Goal: Task Accomplishment & Management: Use online tool/utility

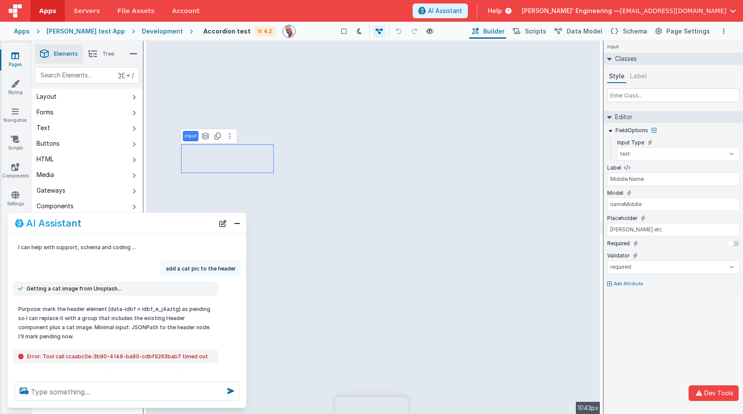
select select "required"
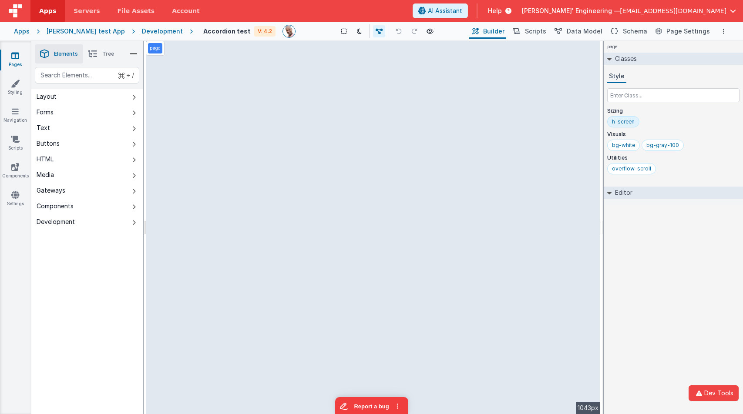
click at [665, 274] on div "page Classes Style Sizing h-screen Visuals bg-white bg-gray-100 Utilities overf…" at bounding box center [673, 227] width 139 height 373
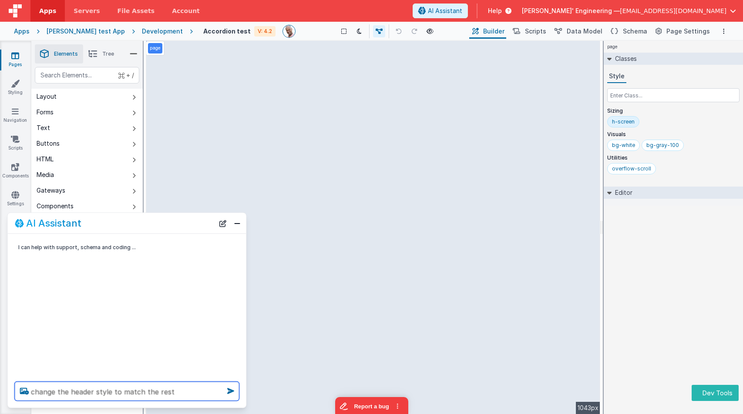
type textarea "change the header style to match the rest"
click at [231, 392] on icon at bounding box center [231, 391] width 14 height 14
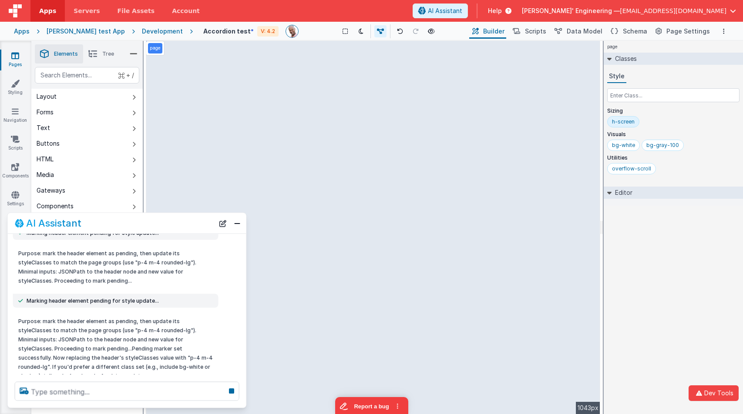
scroll to position [84, 0]
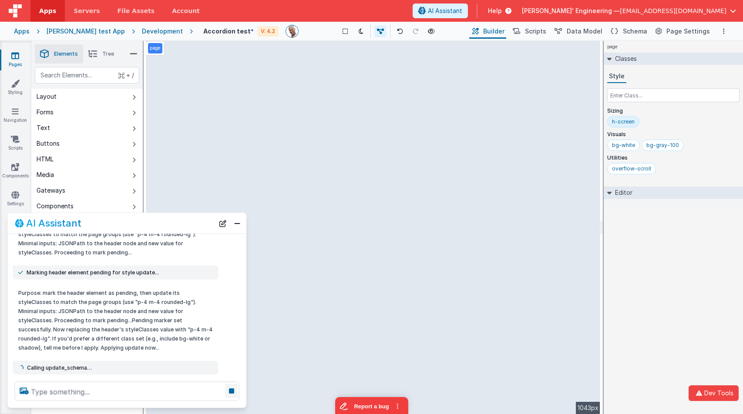
click at [229, 391] on icon at bounding box center [231, 391] width 12 height 14
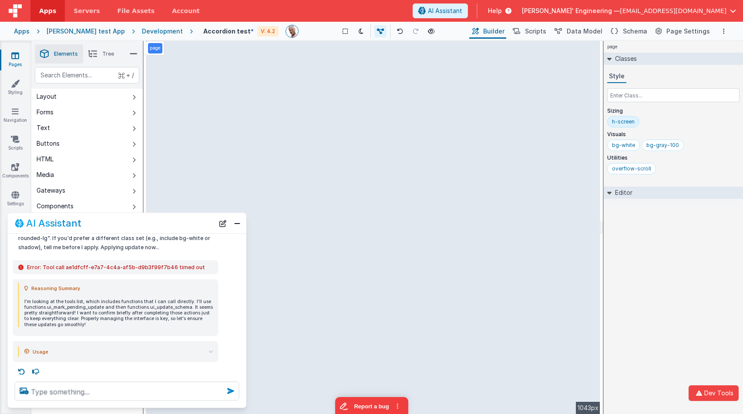
scroll to position [185, 0]
click at [20, 371] on icon at bounding box center [22, 371] width 14 height 14
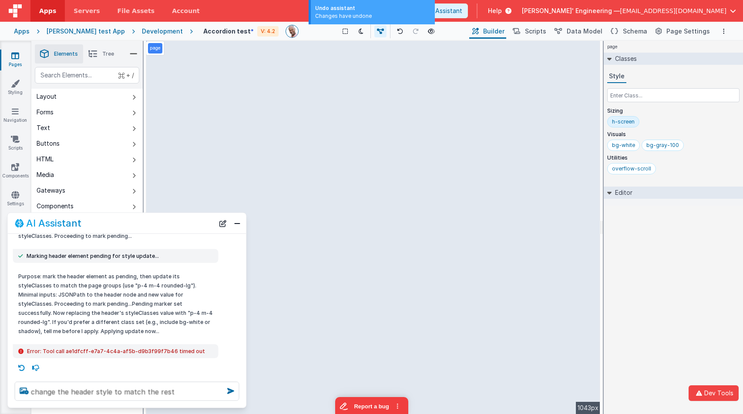
scroll to position [101, 0]
click at [23, 368] on icon at bounding box center [22, 368] width 14 height 14
type textarea "Purpose: mark the header element as pending, then update its styleClasses to ma…"
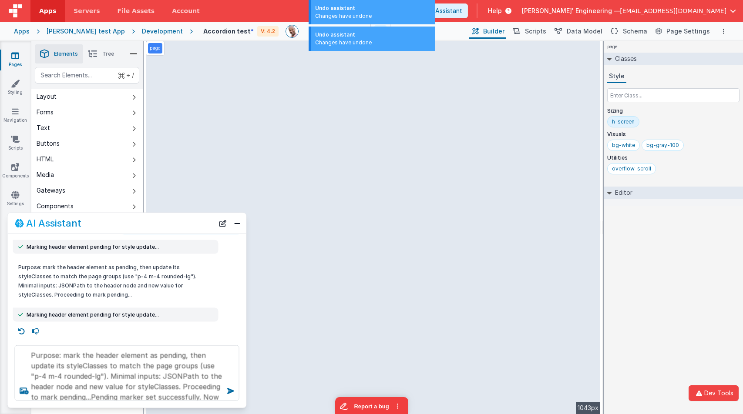
scroll to position [42, 0]
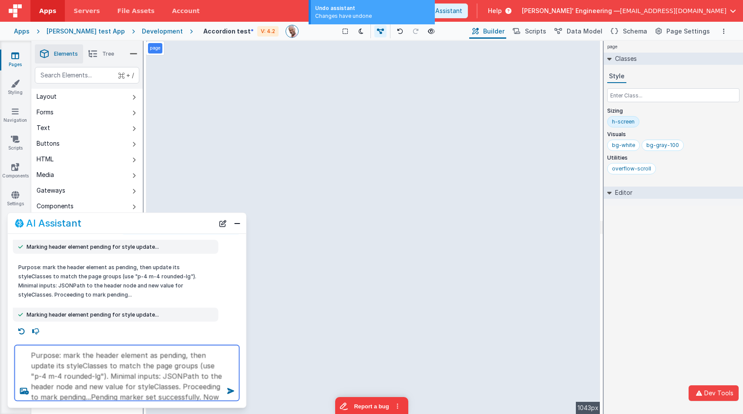
click at [203, 356] on textarea "Purpose: mark the header element as pending, then update its styleClasses to ma…" at bounding box center [127, 374] width 225 height 56
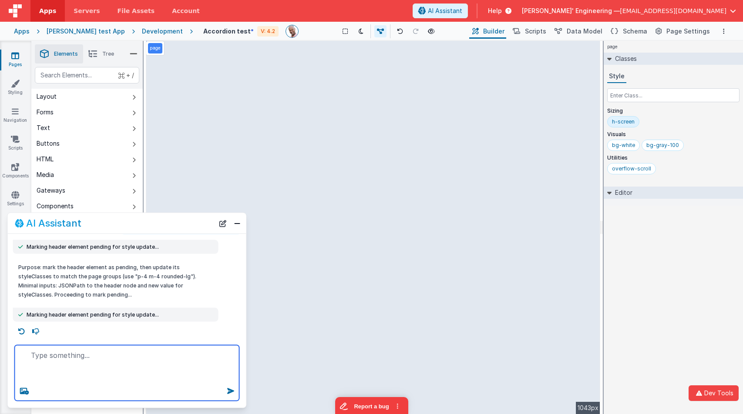
scroll to position [5, 0]
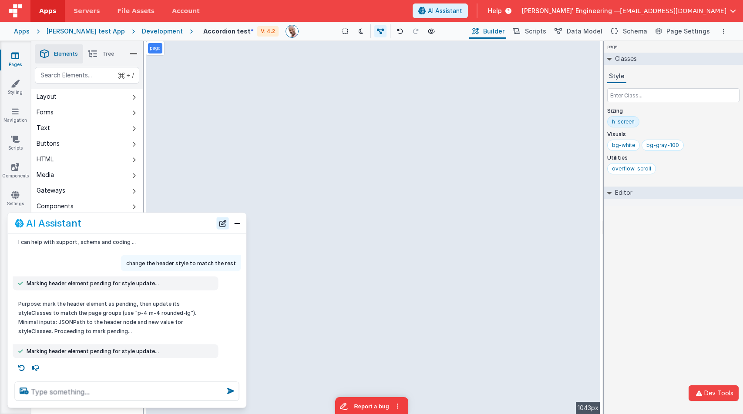
click at [225, 225] on button "New Chat" at bounding box center [223, 223] width 12 height 12
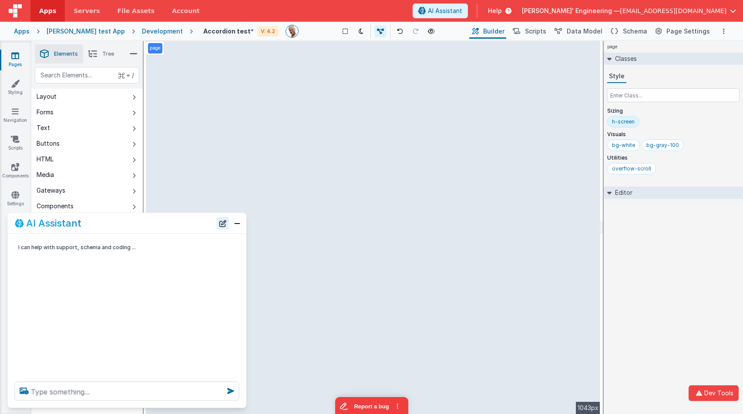
scroll to position [0, 0]
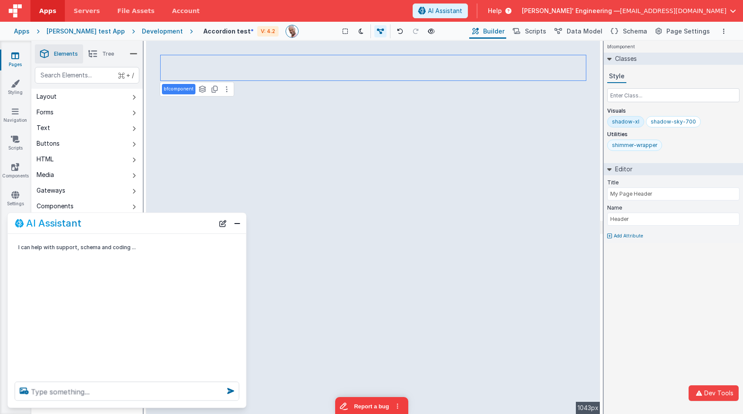
click at [633, 143] on div "shimmer-wrapper" at bounding box center [634, 145] width 45 height 7
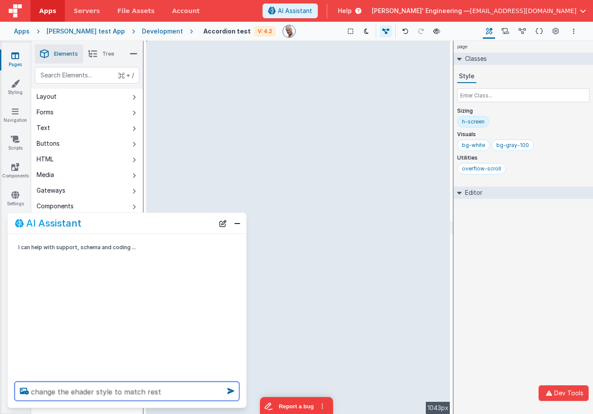
type textarea "change the ehader style to match rest"
click at [230, 389] on icon at bounding box center [231, 391] width 14 height 14
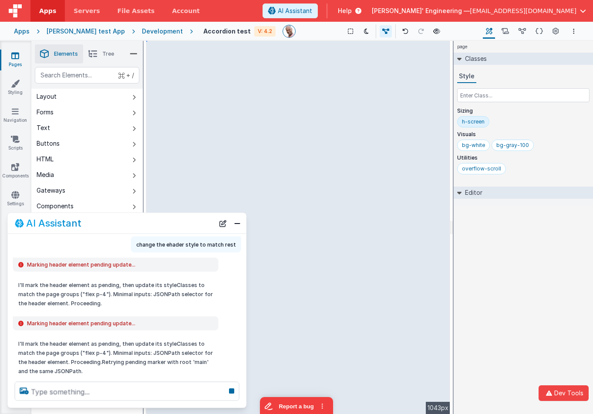
scroll to position [16, 0]
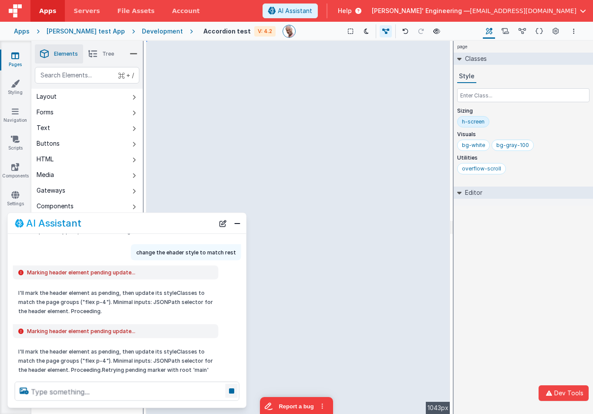
click at [232, 390] on icon at bounding box center [231, 391] width 12 height 14
click at [222, 223] on button "New Chat" at bounding box center [223, 223] width 12 height 12
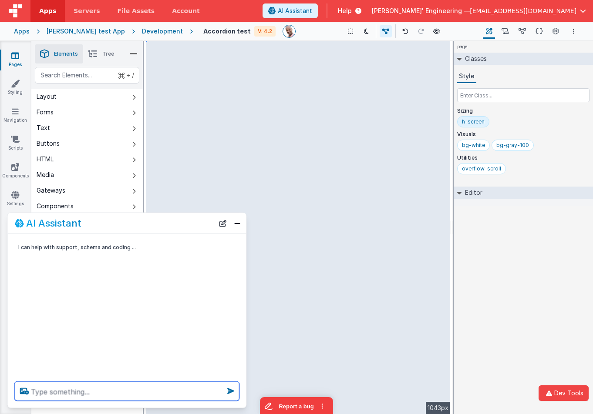
drag, startPoint x: 148, startPoint y: 395, endPoint x: 153, endPoint y: 392, distance: 5.5
click at [148, 395] on textarea at bounding box center [127, 391] width 225 height 19
type textarea "run the hello world tool 3 times"
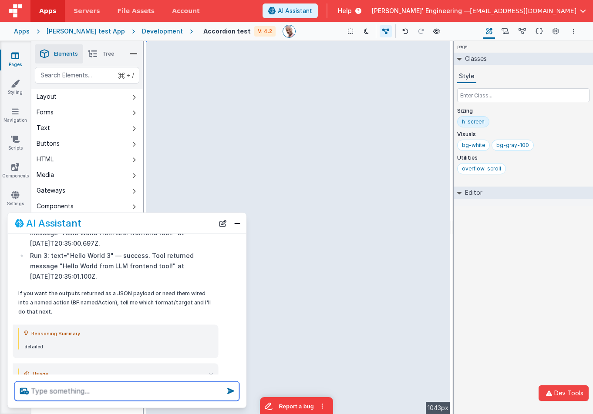
scroll to position [357, 0]
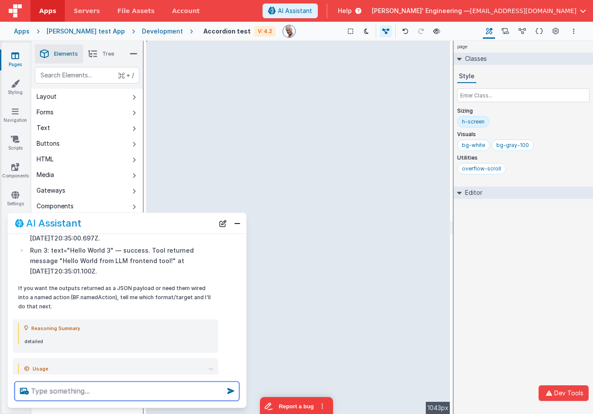
click at [157, 393] on textarea at bounding box center [127, 391] width 225 height 19
type textarea "mark any three elemnts but only call that tool"
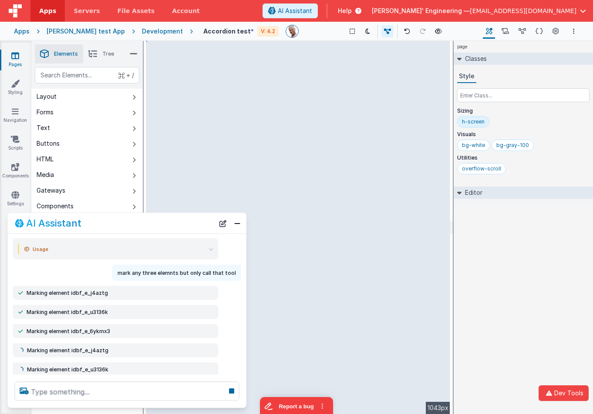
scroll to position [498, 0]
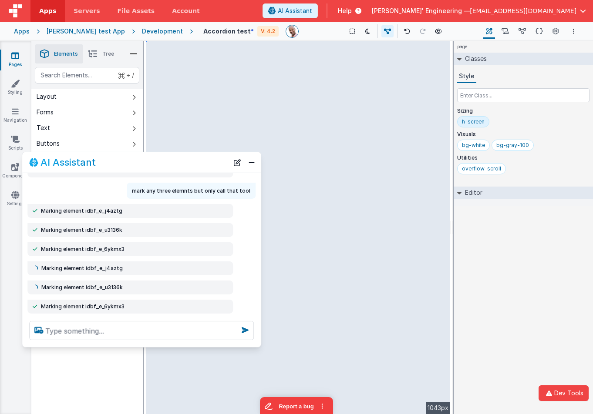
drag, startPoint x: 111, startPoint y: 194, endPoint x: 121, endPoint y: 182, distance: 15.1
click at [116, 161] on div "AI Assistant" at bounding box center [128, 162] width 199 height 10
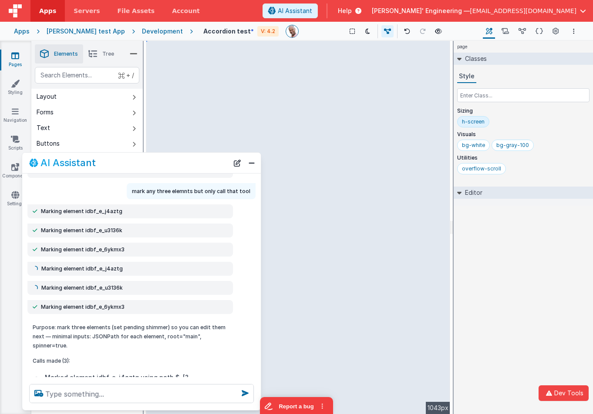
drag, startPoint x: 107, startPoint y: 343, endPoint x: 106, endPoint y: 406, distance: 62.7
click at [106, 406] on div at bounding box center [141, 393] width 239 height 33
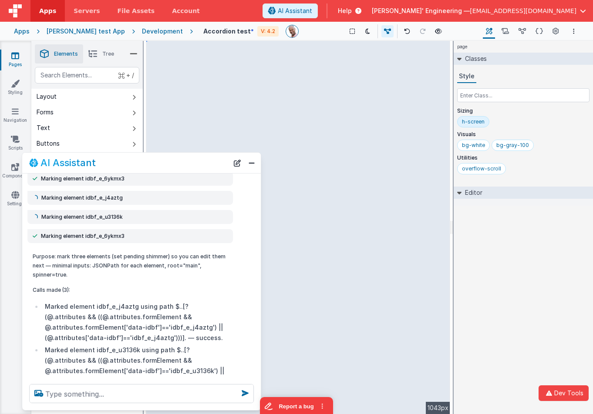
scroll to position [587, 0]
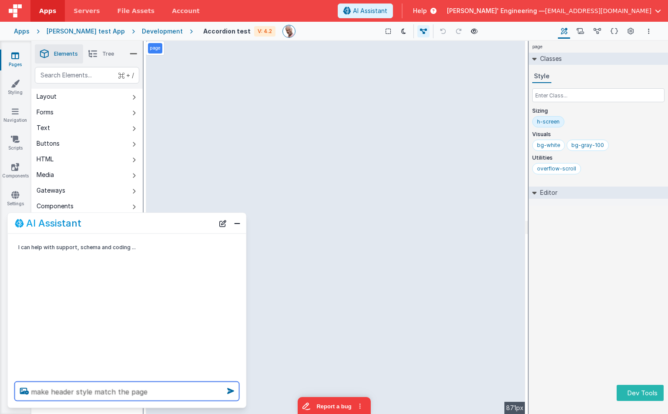
type textarea "make header style match the page"
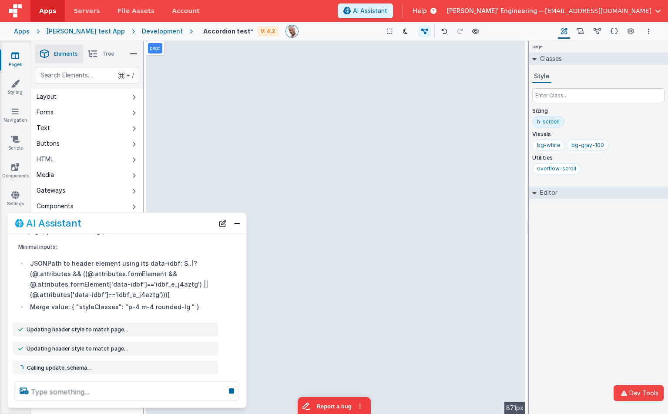
scroll to position [67, 0]
click at [232, 390] on icon at bounding box center [231, 391] width 12 height 14
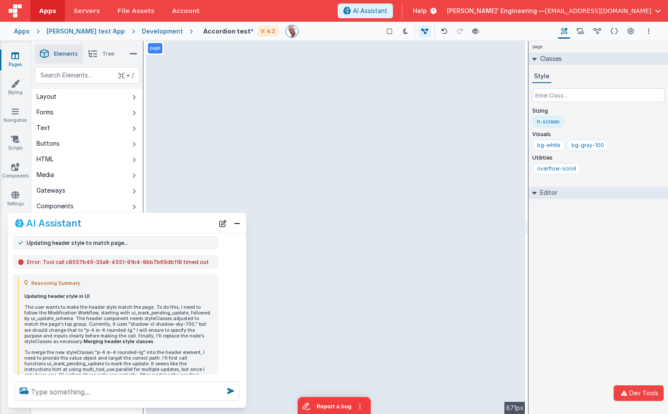
scroll to position [171, 0]
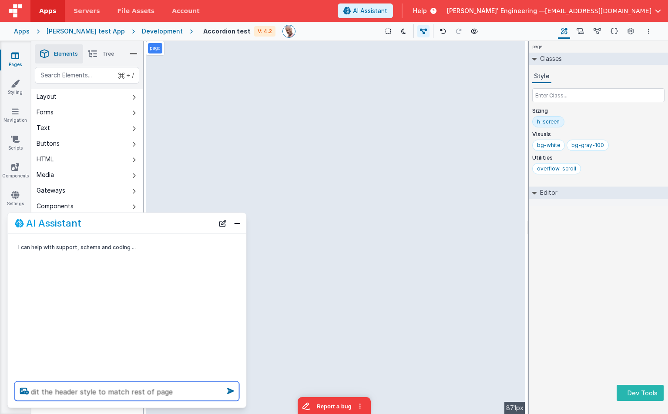
type textarea "dit the header style to match rest of page"
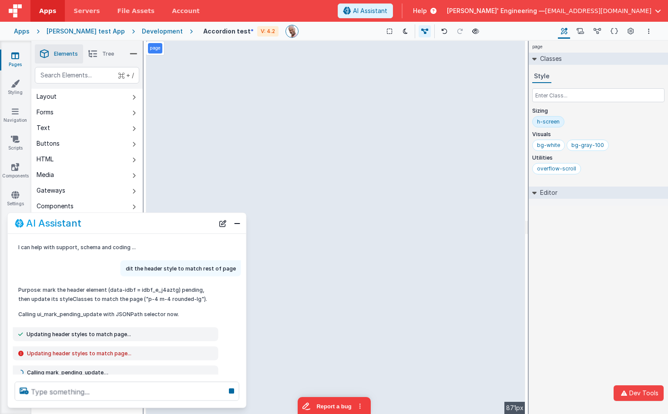
scroll to position [5, 0]
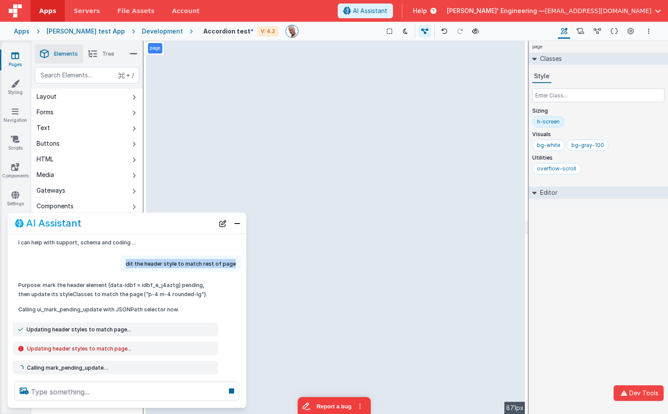
drag, startPoint x: 232, startPoint y: 264, endPoint x: 129, endPoint y: 262, distance: 103.2
click at [129, 262] on div "dit the header style to match rest of page" at bounding box center [181, 264] width 121 height 16
copy p "dit the header style to match rest of page"
click at [222, 224] on button "New Chat" at bounding box center [223, 223] width 12 height 12
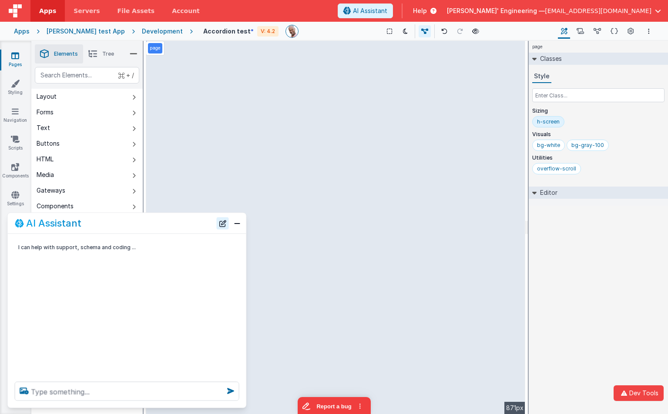
scroll to position [0, 0]
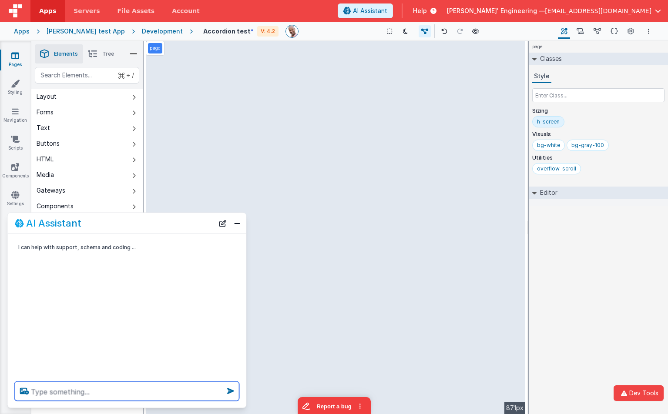
paste textarea "dit the header style to match rest of page"
type textarea "edit the header style to match rest of page"
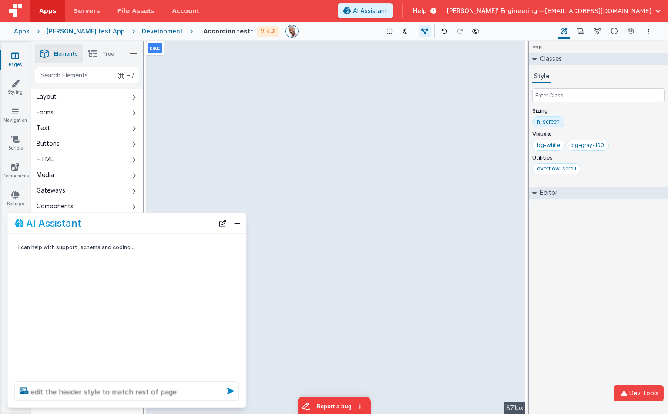
click at [230, 392] on icon at bounding box center [231, 391] width 14 height 14
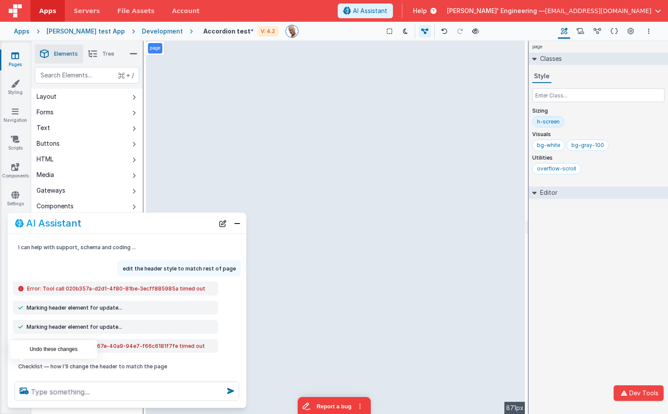
type textarea "edit the header style to match rest of page"
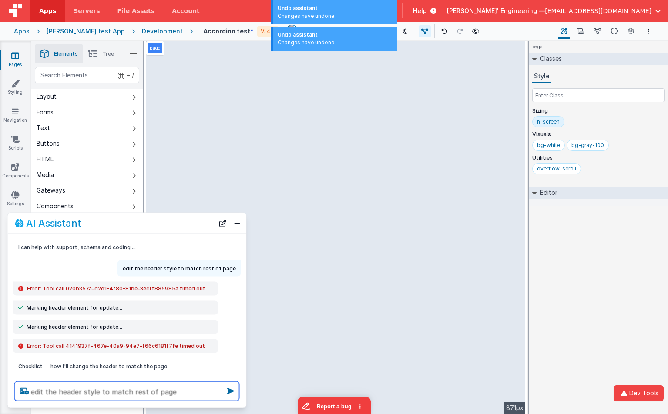
click at [173, 393] on textarea "edit the header style to match rest of page" at bounding box center [127, 391] width 225 height 19
drag, startPoint x: 182, startPoint y: 393, endPoint x: 45, endPoint y: 381, distance: 137.2
click at [45, 381] on div "edit the header style to match rest of page" at bounding box center [127, 391] width 239 height 33
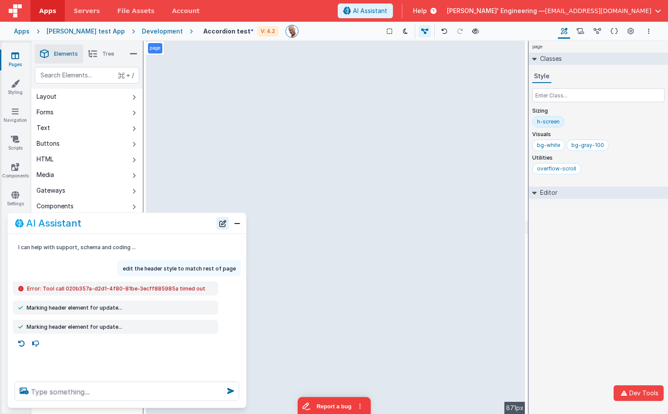
click at [222, 226] on button "New Chat" at bounding box center [223, 223] width 12 height 12
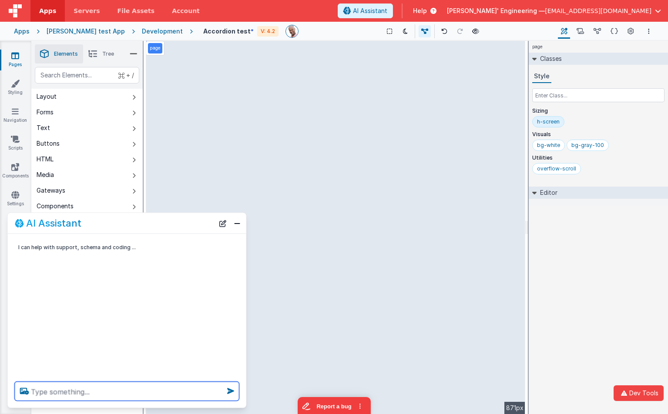
click at [116, 388] on textarea at bounding box center [127, 391] width 225 height 19
paste textarea "edit the header style to match rest of page"
type textarea "edit the header style to match rest of page"
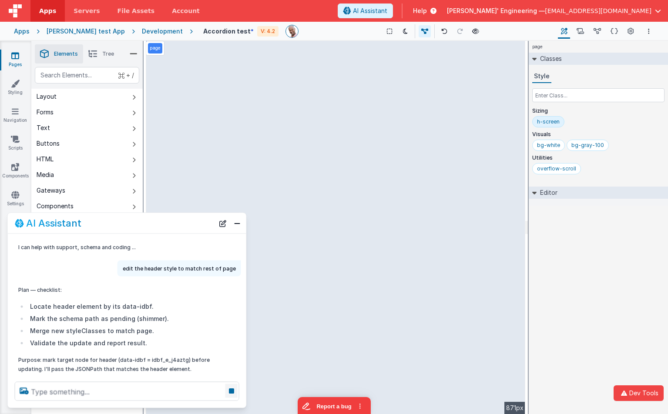
click at [230, 391] on icon at bounding box center [231, 391] width 12 height 14
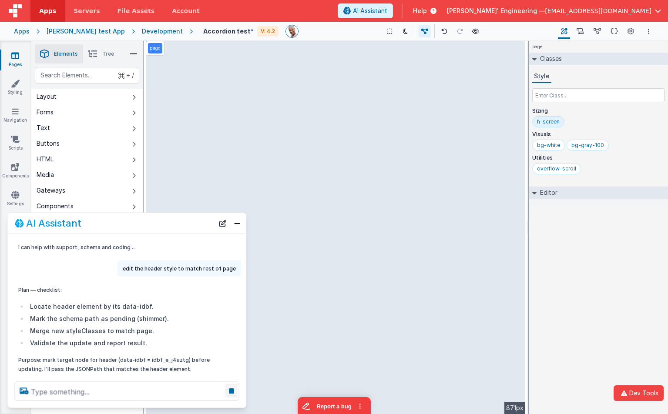
click at [233, 392] on icon at bounding box center [231, 391] width 12 height 14
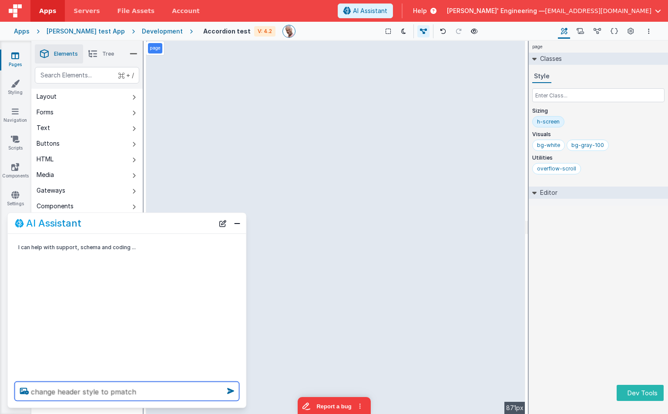
type textarea "change header style to pmatch"
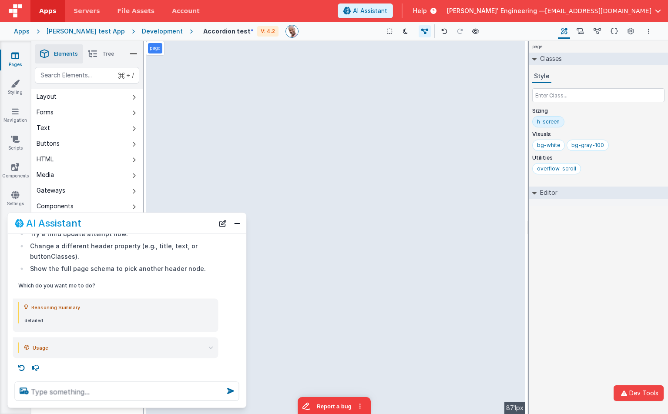
scroll to position [598, 0]
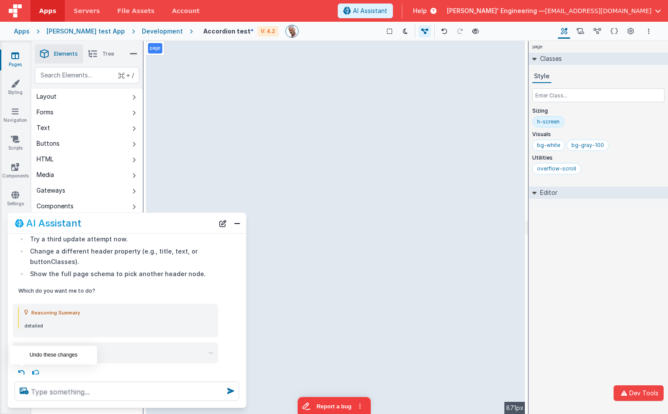
click at [22, 371] on icon at bounding box center [22, 373] width 14 height 14
type textarea "change header style to pmatch"
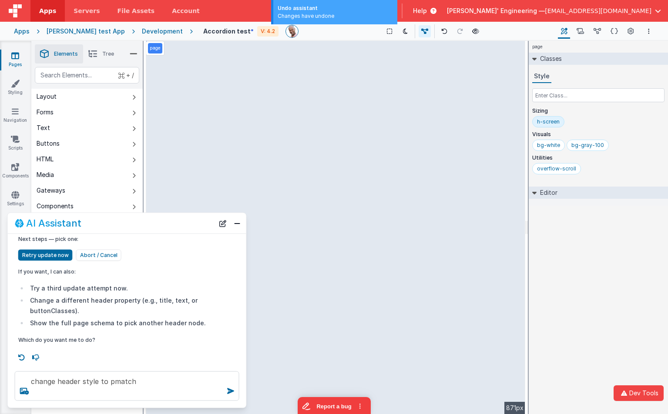
scroll to position [549, 0]
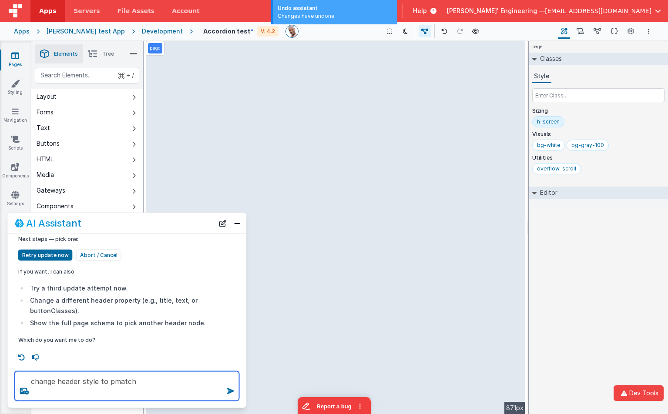
drag, startPoint x: 146, startPoint y: 383, endPoint x: 34, endPoint y: 366, distance: 113.6
click at [34, 366] on div "change header style to pmatch" at bounding box center [127, 387] width 239 height 44
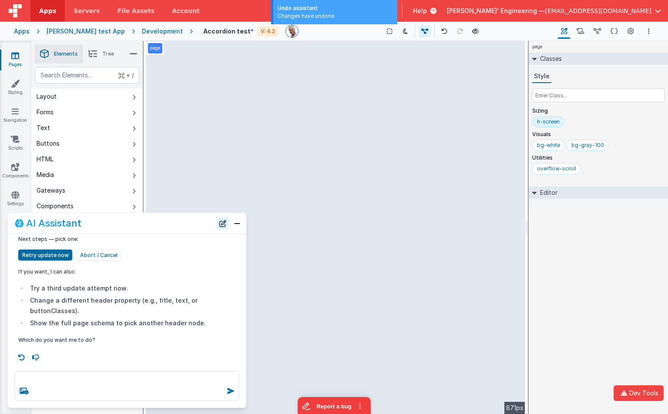
click at [225, 224] on button "New Chat" at bounding box center [223, 223] width 12 height 12
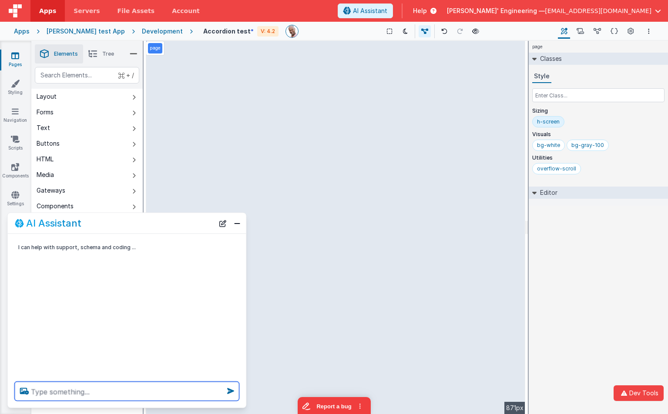
click at [160, 390] on textarea at bounding box center [127, 391] width 225 height 19
paste textarea "change header style to pmatch"
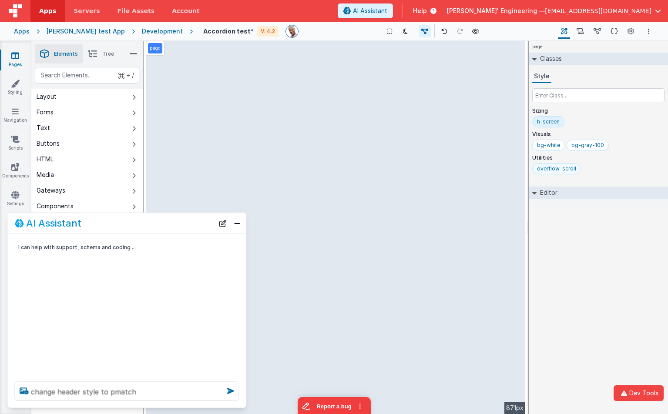
click at [573, 170] on div "overflow-scroll" at bounding box center [556, 168] width 39 height 7
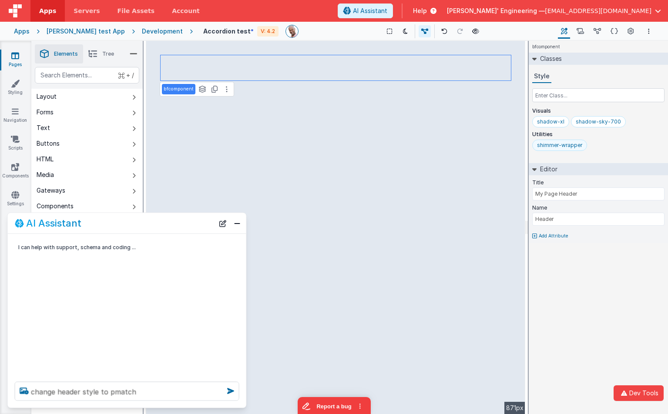
click at [559, 144] on div "shimmer-wrapper" at bounding box center [559, 145] width 45 height 7
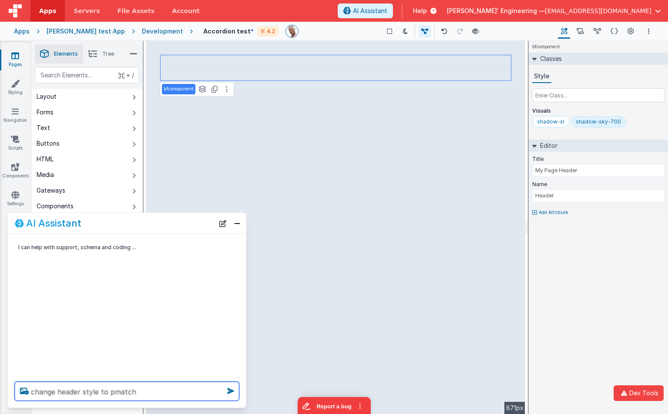
click at [182, 391] on textarea "change header style to pmatch" at bounding box center [127, 391] width 225 height 19
click at [205, 396] on textarea "change header style to pmatch" at bounding box center [127, 391] width 225 height 19
type textarea "change header style to pmatch"
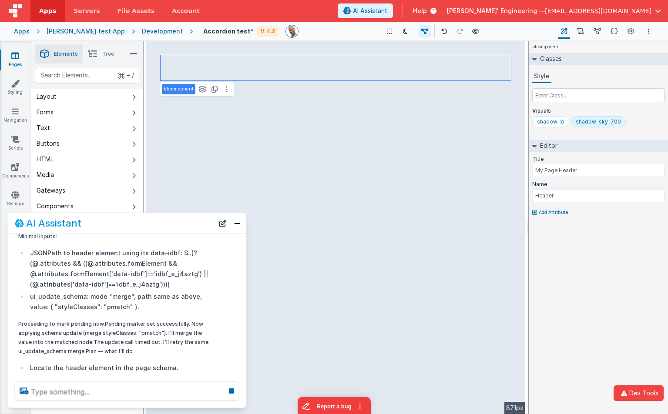
scroll to position [603, 0]
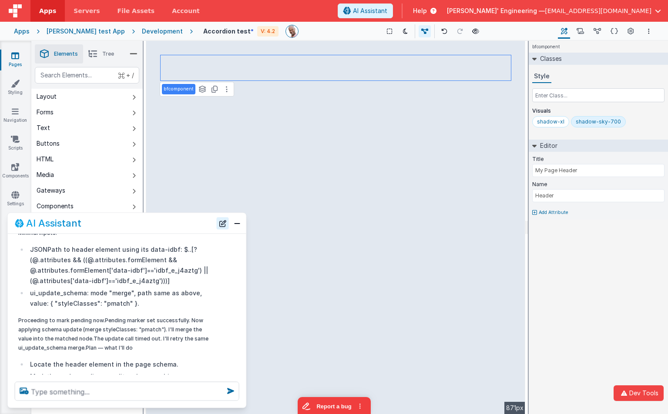
click at [222, 221] on button "New Chat" at bounding box center [223, 223] width 12 height 12
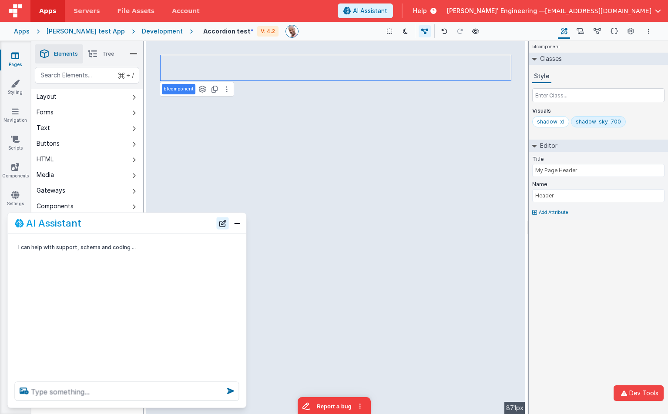
scroll to position [0, 0]
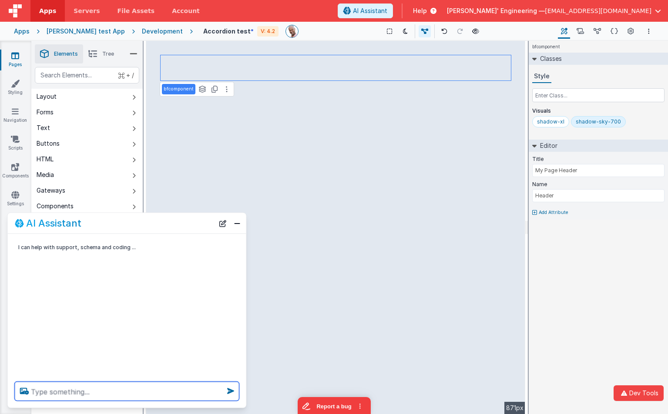
click at [107, 397] on textarea at bounding box center [127, 391] width 225 height 19
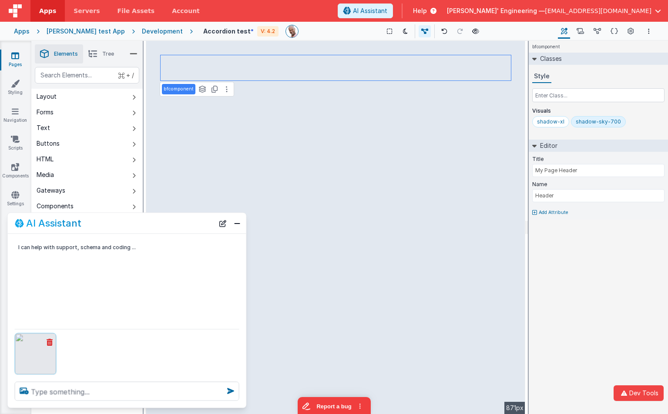
click at [49, 340] on icon at bounding box center [50, 342] width 6 height 7
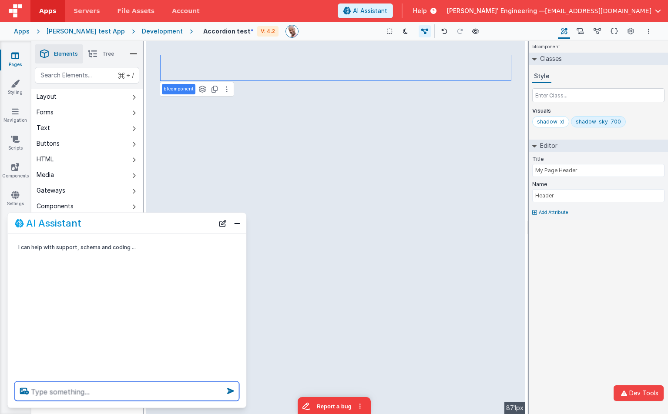
click at [54, 392] on textarea at bounding box center [127, 391] width 225 height 19
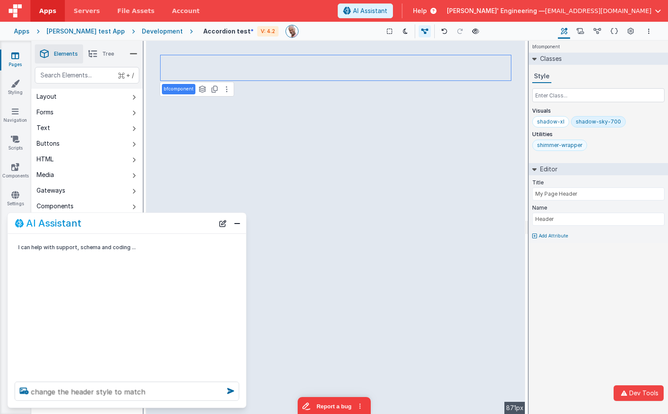
click at [543, 140] on div "shimmer-wrapper" at bounding box center [559, 145] width 55 height 11
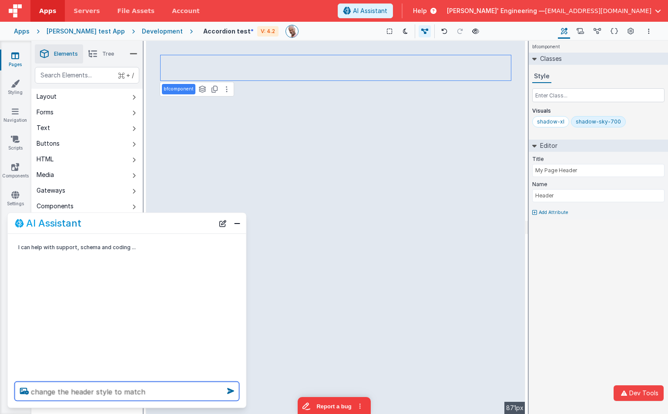
click at [161, 395] on textarea "change the header style to match" at bounding box center [127, 391] width 225 height 19
type textarea "change the header style to match"
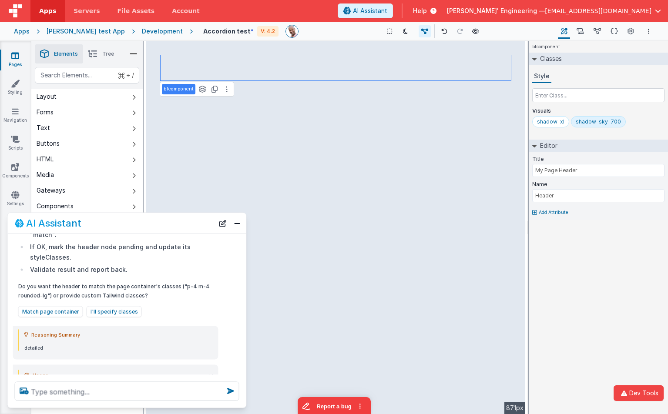
scroll to position [81, 0]
drag, startPoint x: 60, startPoint y: 298, endPoint x: 106, endPoint y: 291, distance: 46.7
click at [60, 307] on button "Match page container" at bounding box center [50, 312] width 65 height 11
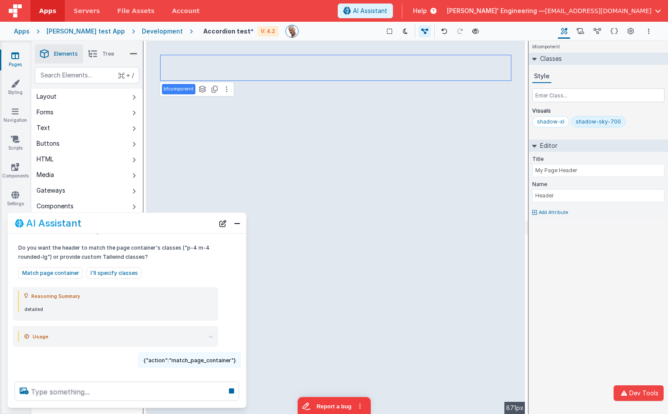
scroll to position [128, 0]
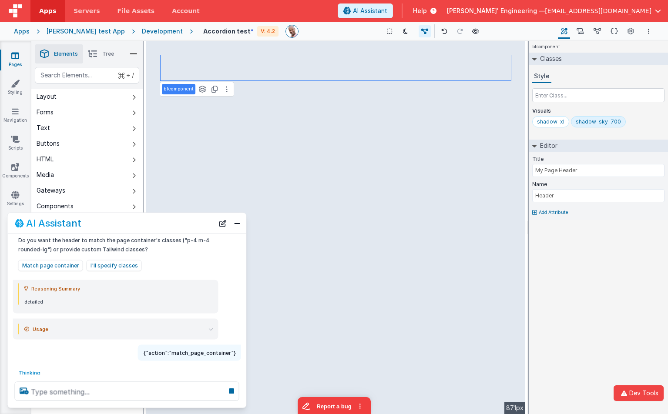
click at [213, 283] on div "Reasoning Summary" at bounding box center [118, 288] width 189 height 10
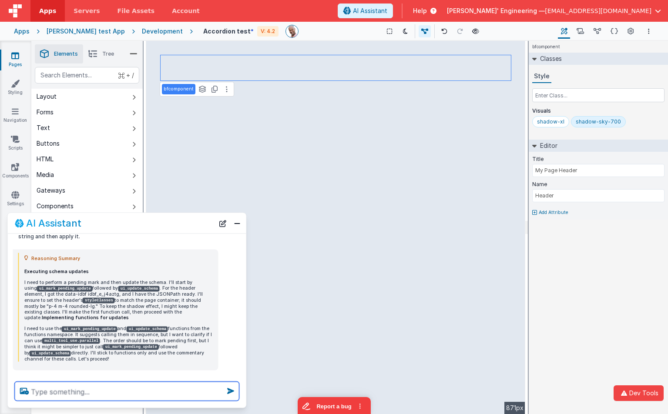
scroll to position [1026, 0]
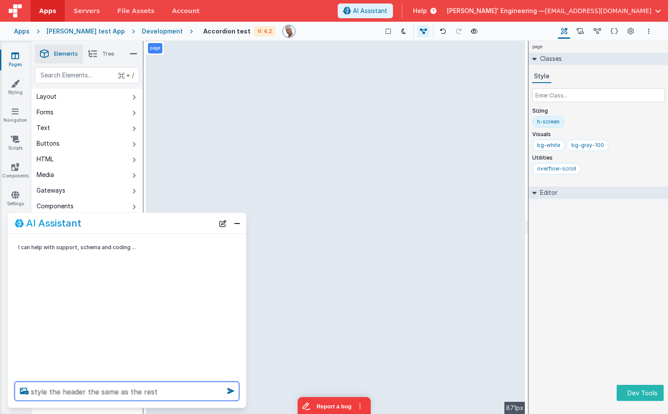
type textarea "style the header the same as the rest"
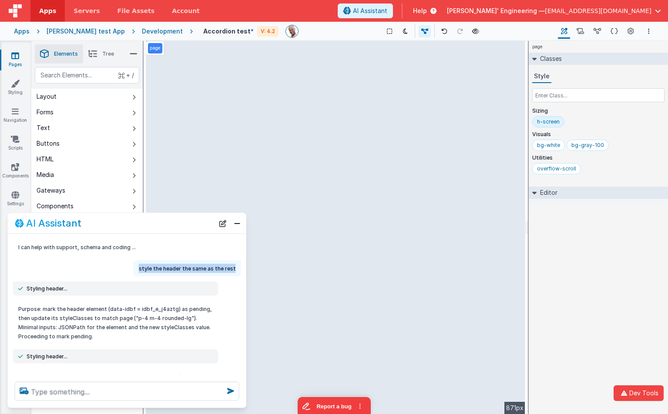
copy p "style the header the same as the rest"
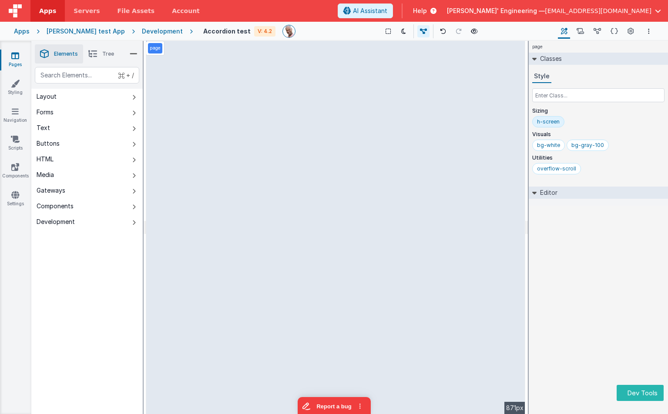
click at [557, 245] on div "page Classes Style Sizing h-screen Visuals bg-[PERSON_NAME]-100 Utilities overf…" at bounding box center [598, 227] width 139 height 373
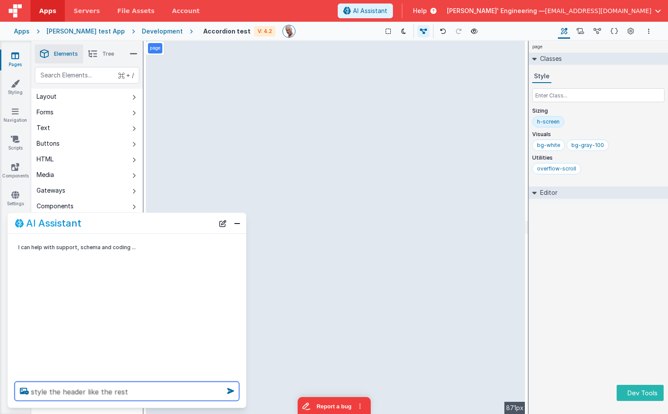
type textarea "style the header like the rest"
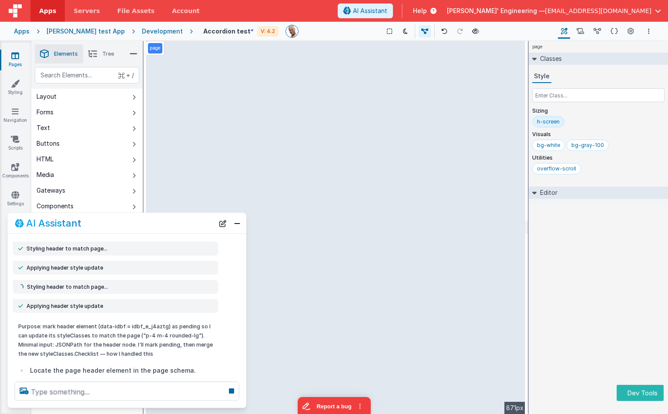
scroll to position [95, 0]
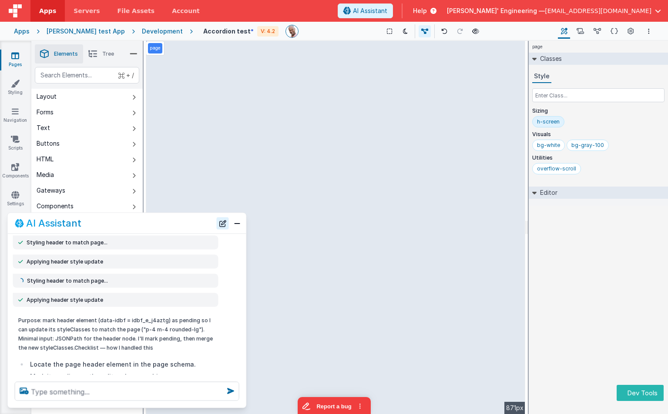
click at [222, 224] on button "New Chat" at bounding box center [223, 223] width 12 height 12
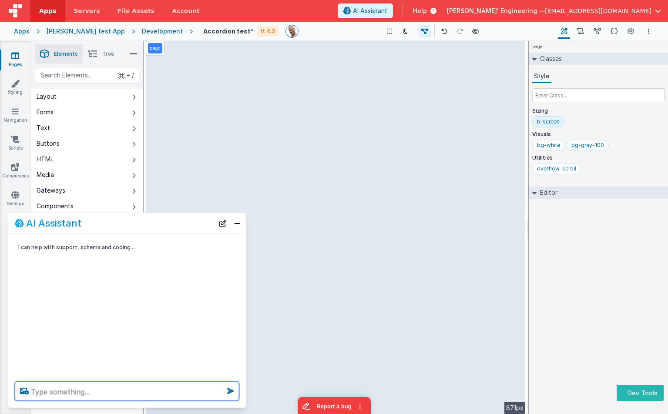
click at [189, 387] on textarea at bounding box center [127, 391] width 225 height 19
type textarea "c"
type textarea "change the header to match style"
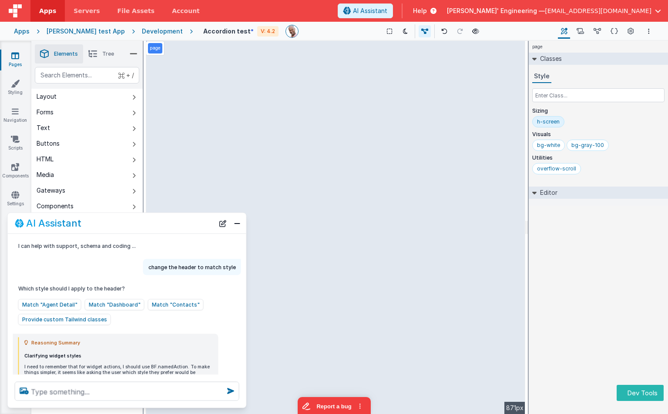
scroll to position [2, 0]
click at [165, 304] on button "Match "Contacts"" at bounding box center [176, 304] width 56 height 11
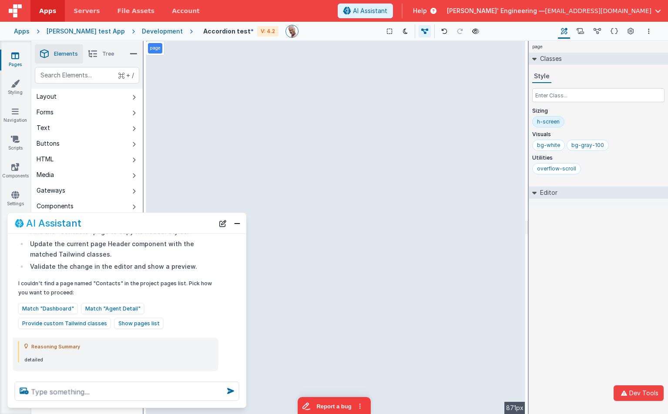
scroll to position [346, 0]
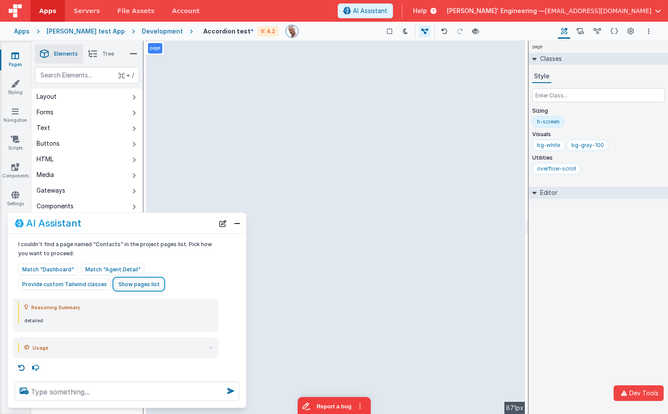
click at [137, 283] on button "Show pages list" at bounding box center [138, 284] width 49 height 11
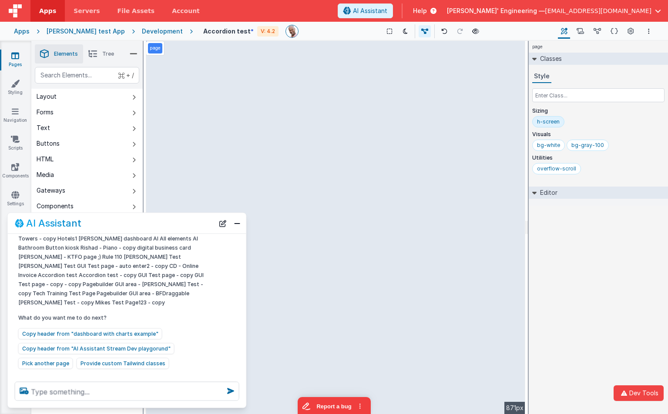
scroll to position [641, 0]
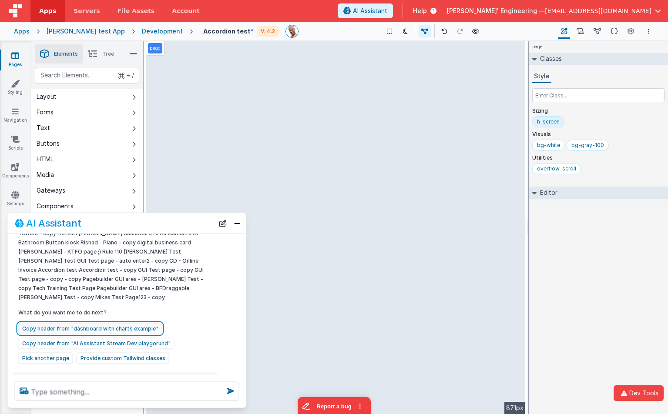
click at [119, 323] on button "Copy header from "dashboard with charts example"" at bounding box center [90, 328] width 144 height 11
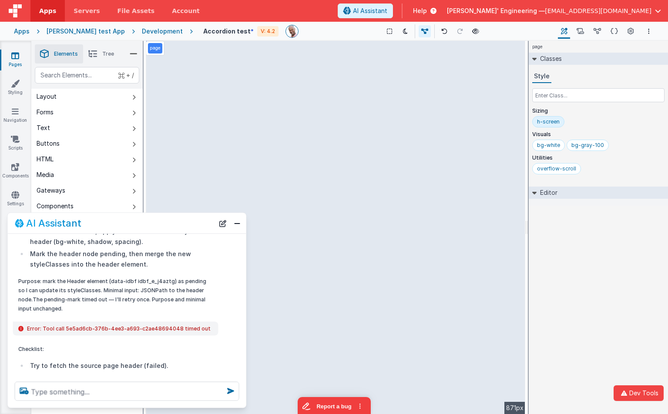
scroll to position [1098, 0]
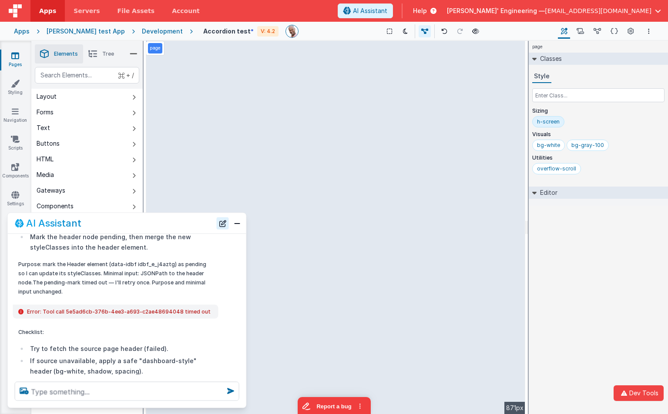
click at [222, 223] on button "New Chat" at bounding box center [223, 223] width 12 height 12
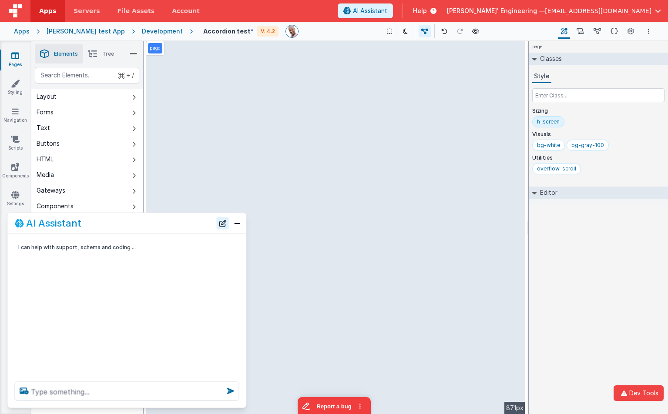
scroll to position [0, 0]
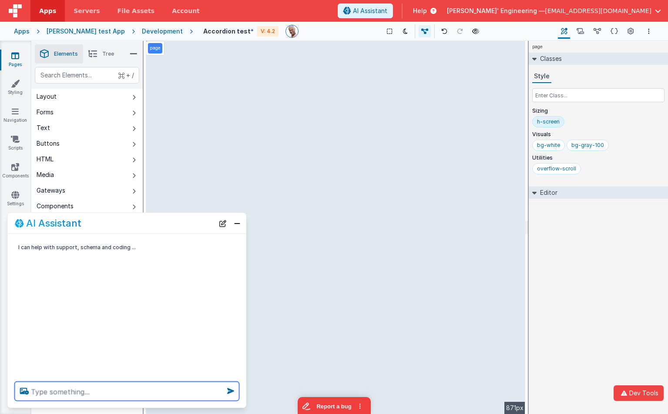
click at [166, 387] on textarea at bounding box center [127, 391] width 225 height 19
type textarea "change the header to match rest of page"
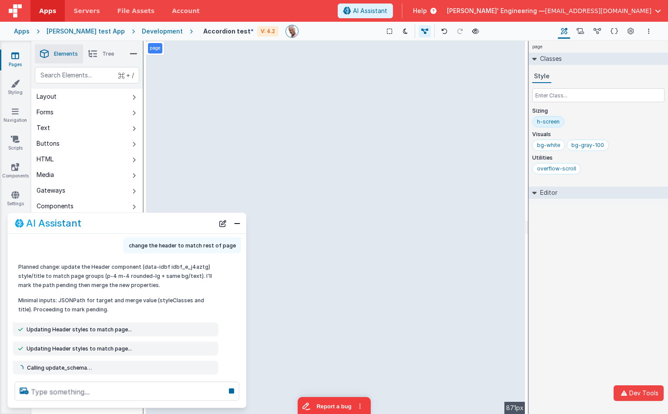
scroll to position [22, 0]
click at [231, 392] on icon at bounding box center [231, 391] width 12 height 14
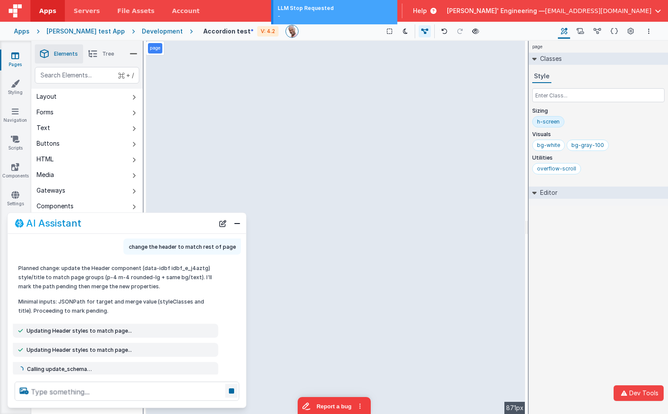
click at [231, 392] on icon at bounding box center [231, 391] width 12 height 14
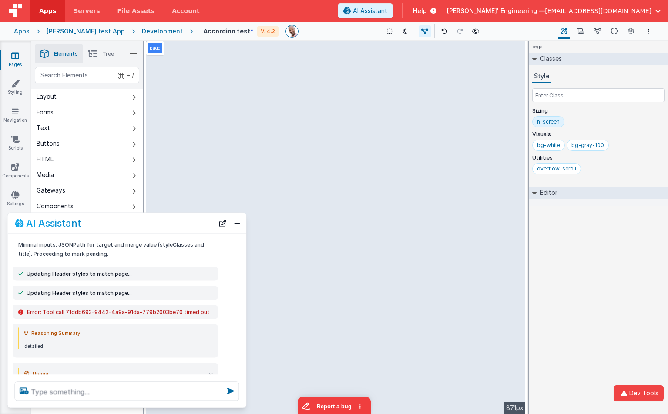
scroll to position [104, 0]
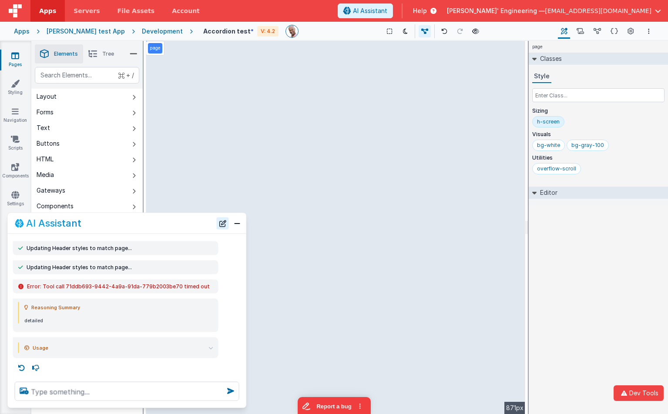
click at [223, 221] on button "New Chat" at bounding box center [223, 223] width 12 height 12
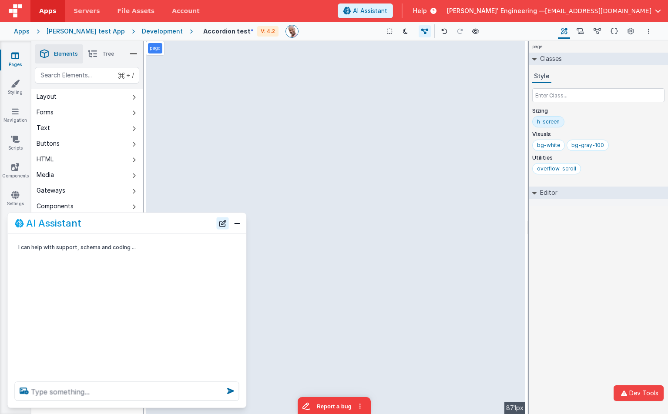
scroll to position [0, 0]
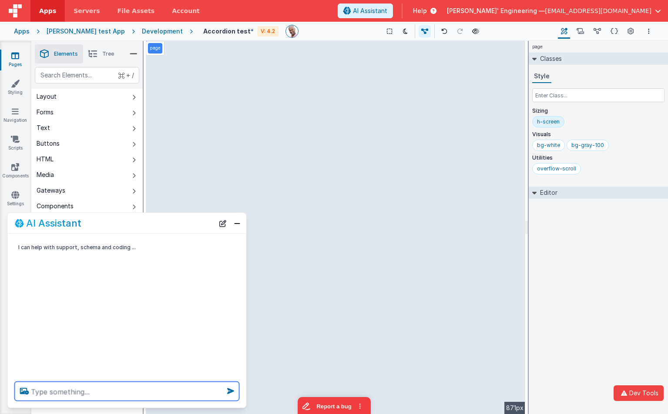
click at [161, 396] on textarea at bounding box center [127, 391] width 225 height 19
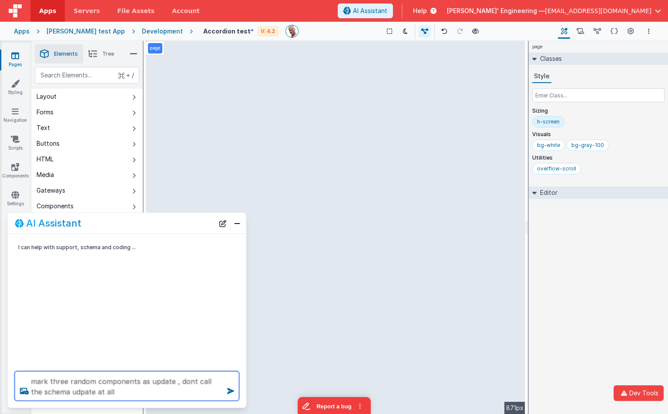
type textarea "mark three random components as update , dont call the schema udpate at all"
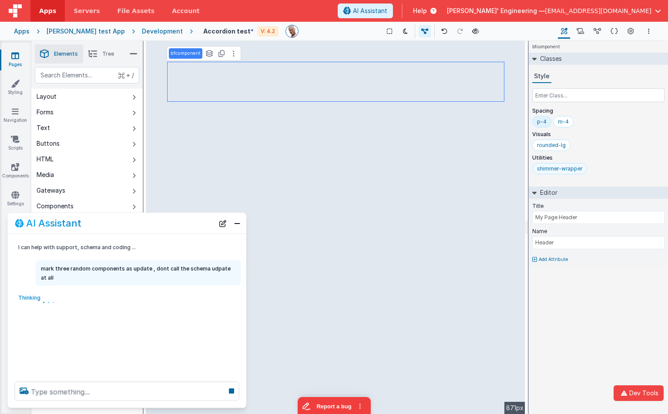
click at [545, 169] on div "shimmer-wrapper" at bounding box center [559, 168] width 45 height 7
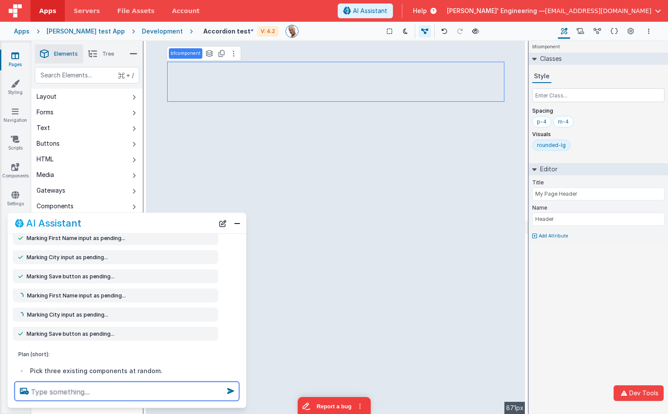
scroll to position [138, 0]
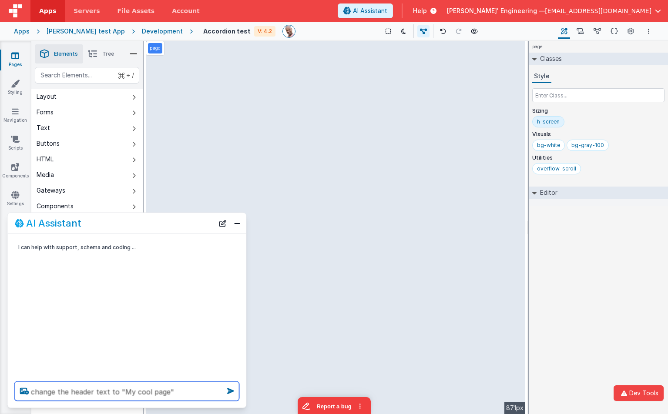
type textarea "change the header text to "My cool page""
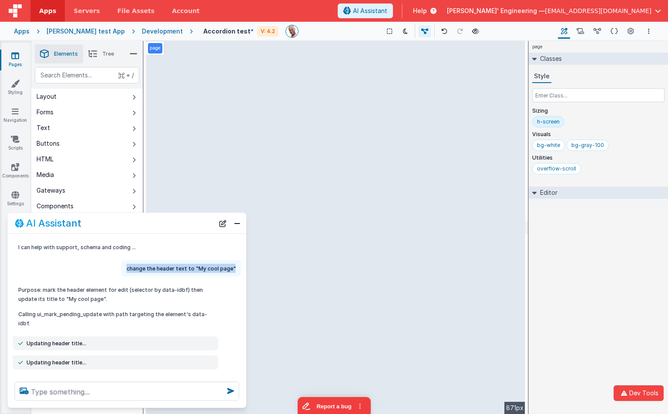
copy p "change the header text to "My cool page""
drag, startPoint x: 222, startPoint y: 268, endPoint x: 129, endPoint y: 268, distance: 93.6
click at [129, 268] on div "change the header text to "My cool page"" at bounding box center [181, 269] width 120 height 16
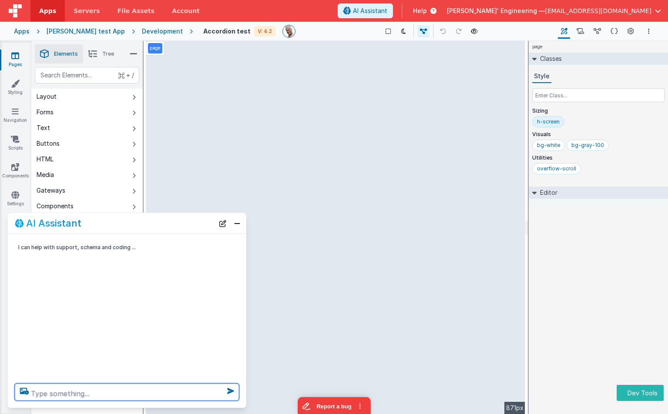
paste textarea "change the header text to "My cool page""
type textarea "change the header text to "My cool page""
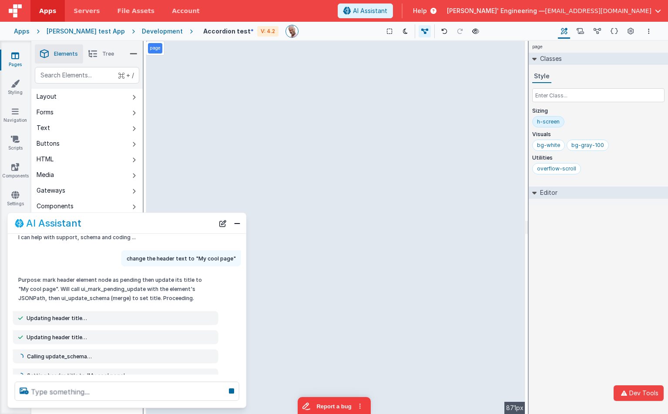
scroll to position [18, 0]
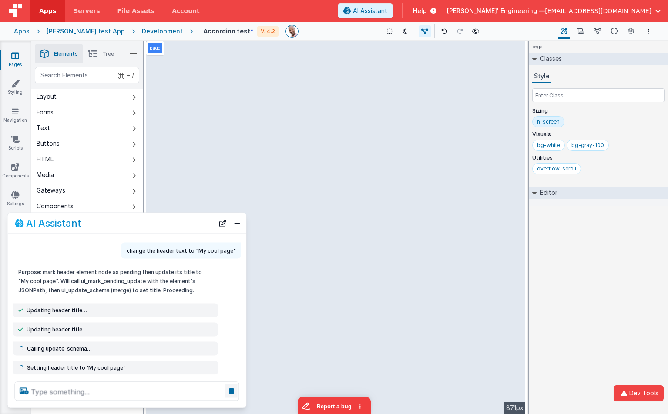
click at [232, 392] on icon at bounding box center [231, 391] width 12 height 14
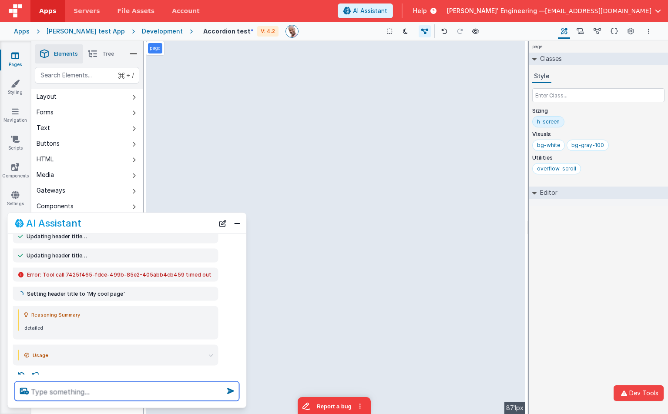
scroll to position [0, 0]
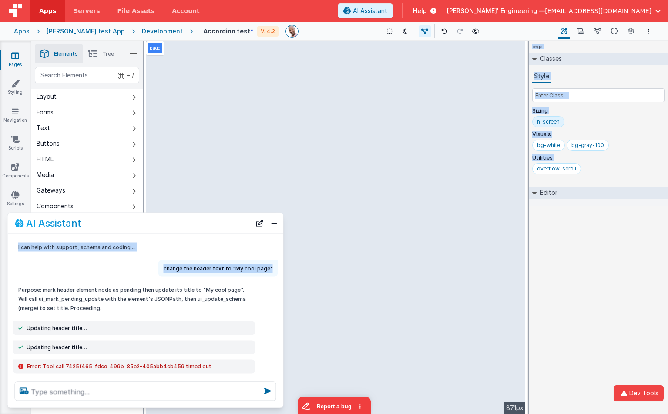
drag, startPoint x: 228, startPoint y: 269, endPoint x: 274, endPoint y: 272, distance: 46.3
click at [275, 272] on div "change the header text to "My cool page"" at bounding box center [218, 269] width 120 height 16
click at [272, 268] on div "change the header text to "My cool page"" at bounding box center [218, 269] width 120 height 16
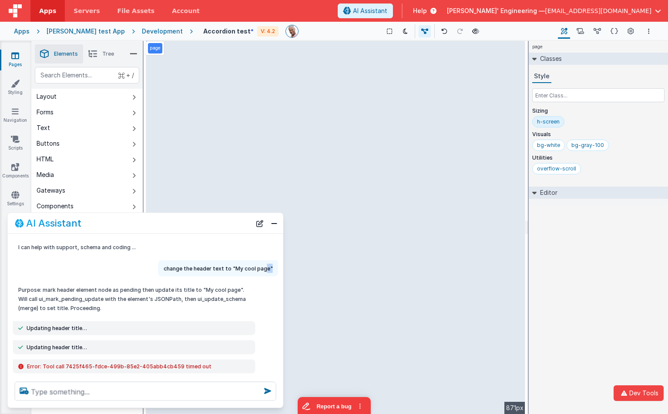
click at [266, 267] on div "change the header text to "My cool page"" at bounding box center [218, 269] width 120 height 16
drag, startPoint x: 269, startPoint y: 268, endPoint x: 165, endPoint y: 266, distance: 104.0
click at [165, 266] on div "change the header text to "My cool page"" at bounding box center [218, 269] width 120 height 16
copy p "change the header text to "My cool page""
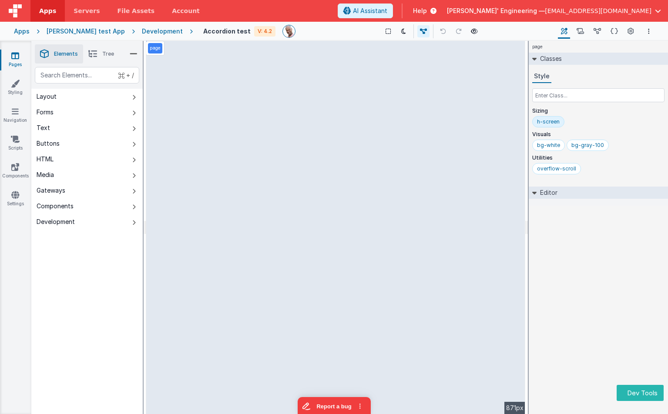
click at [657, 316] on div "page Classes Style Sizing h-screen Visuals bg-white bg-gray-100 Utilities overf…" at bounding box center [598, 227] width 139 height 373
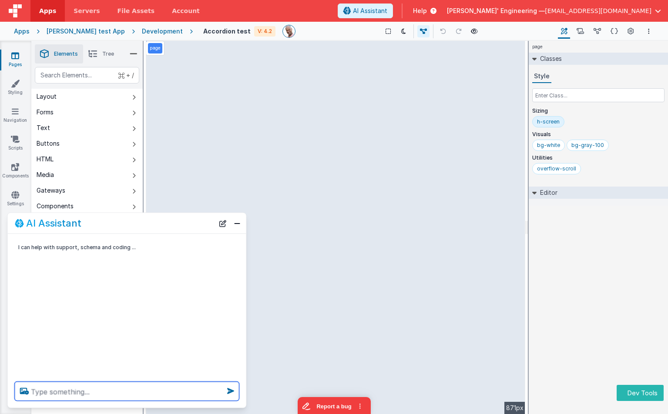
paste textarea "change the header text to "My cool page""
type textarea "change the header text to "My cool page""
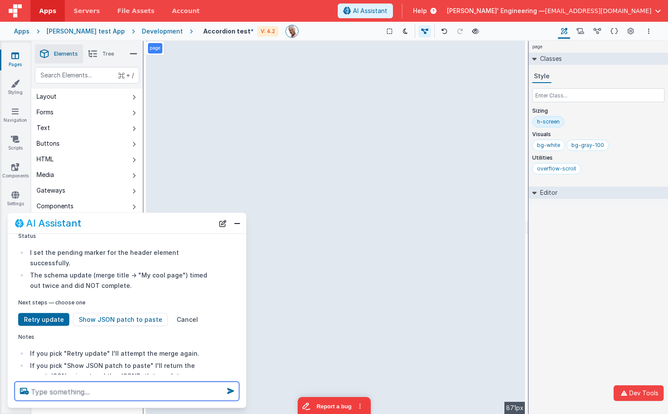
scroll to position [604, 0]
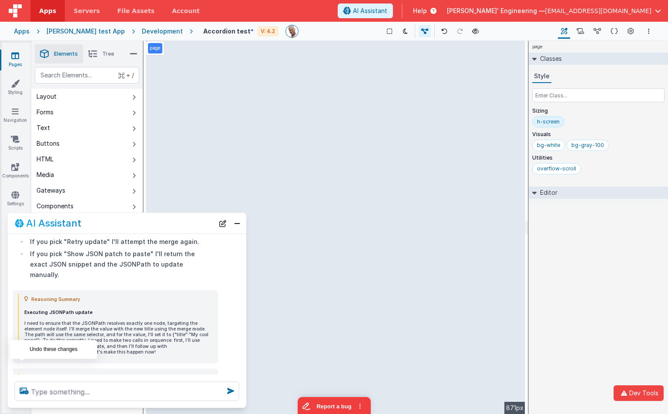
drag, startPoint x: 16, startPoint y: 372, endPoint x: 20, endPoint y: 369, distance: 5.6
click at [20, 392] on icon at bounding box center [22, 399] width 14 height 14
type textarea "change the header text to "My cool page""
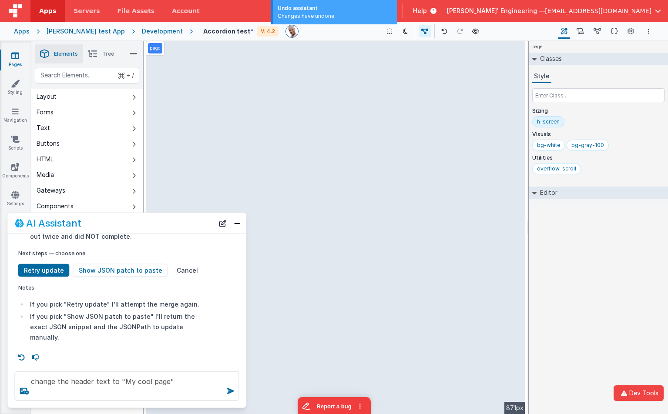
scroll to position [510, 0]
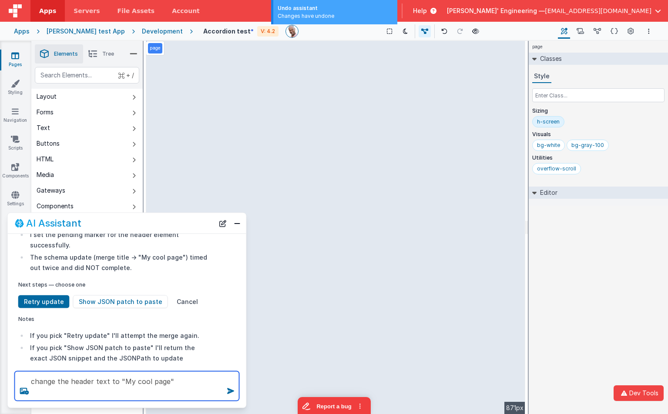
drag, startPoint x: 87, startPoint y: 389, endPoint x: 43, endPoint y: 360, distance: 52.5
click at [43, 360] on div "AI Assistant I can help with support, schema and coding ... change the header t…" at bounding box center [126, 311] width 239 height 196
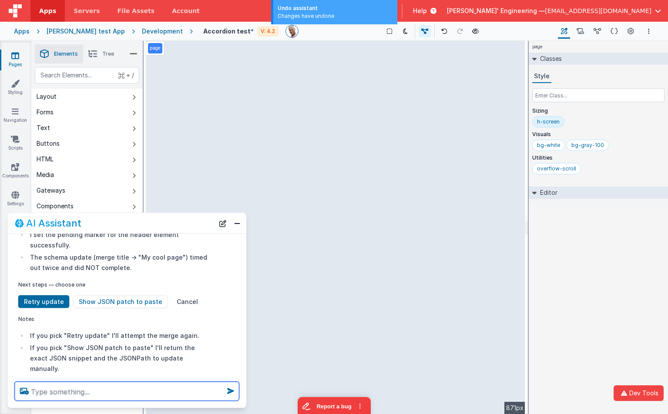
scroll to position [499, 0]
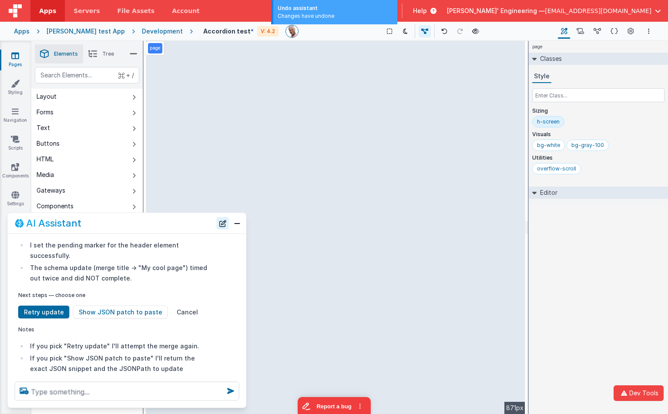
click at [225, 219] on button "New Chat" at bounding box center [223, 223] width 12 height 12
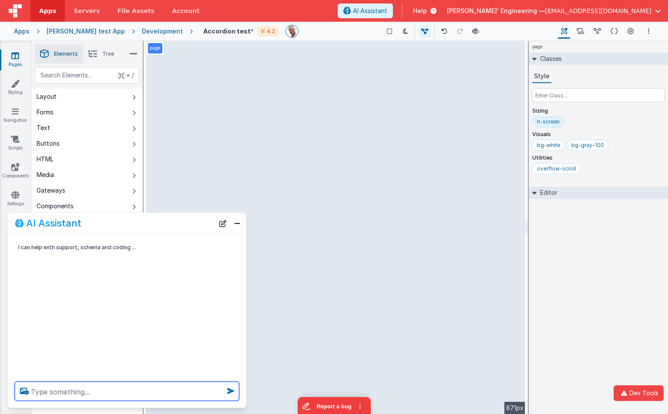
paste textarea "change the header text to "My cool page""
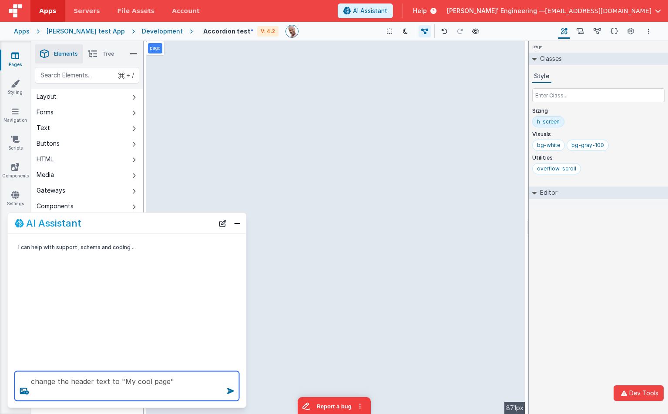
type textarea "change the header text to "My cool page""
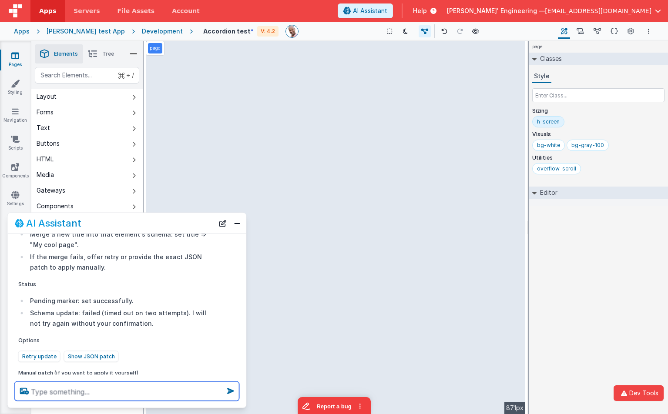
scroll to position [487, 0]
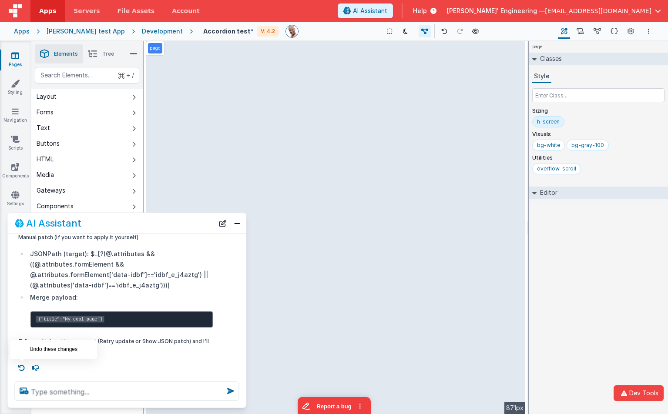
click at [22, 364] on icon at bounding box center [22, 368] width 14 height 14
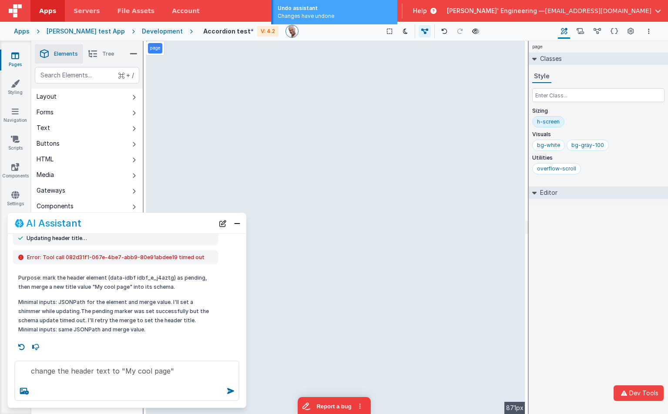
scroll to position [124, 0]
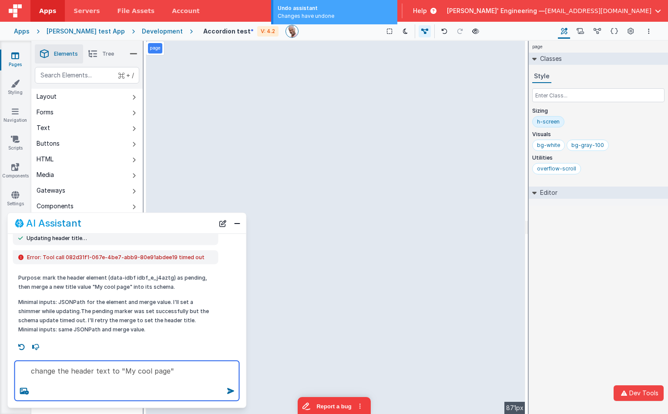
drag, startPoint x: 147, startPoint y: 378, endPoint x: 44, endPoint y: 368, distance: 104.1
click at [44, 368] on textarea "change the header text to "My cool page"" at bounding box center [127, 381] width 225 height 40
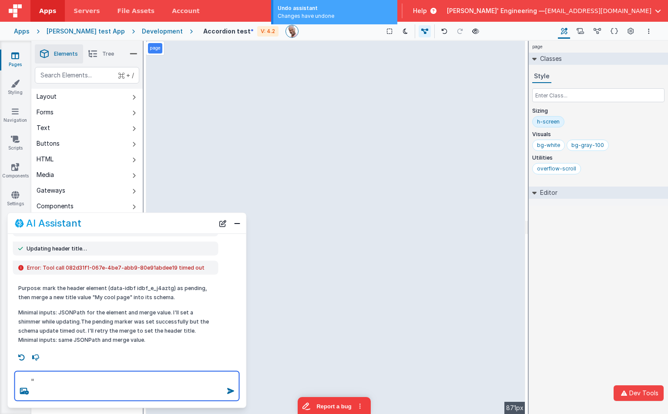
scroll to position [114, 0]
type textarea """
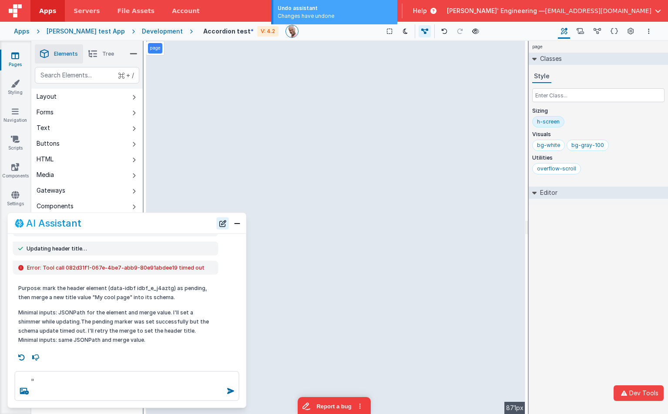
click at [224, 219] on button "New Chat" at bounding box center [223, 223] width 12 height 12
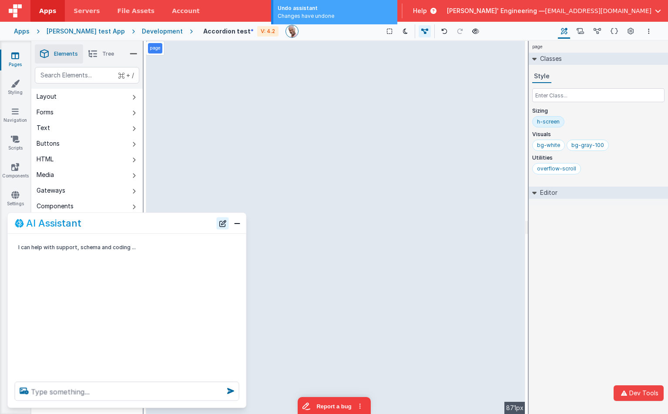
scroll to position [0, 0]
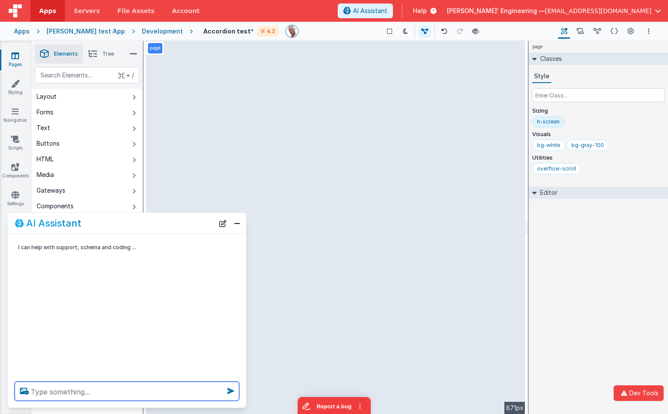
paste textarea "change the header text to "My cool page"
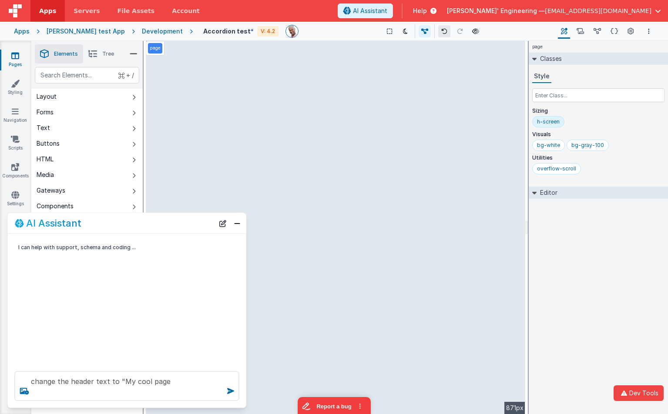
click at [438, 32] on button at bounding box center [444, 31] width 12 height 12
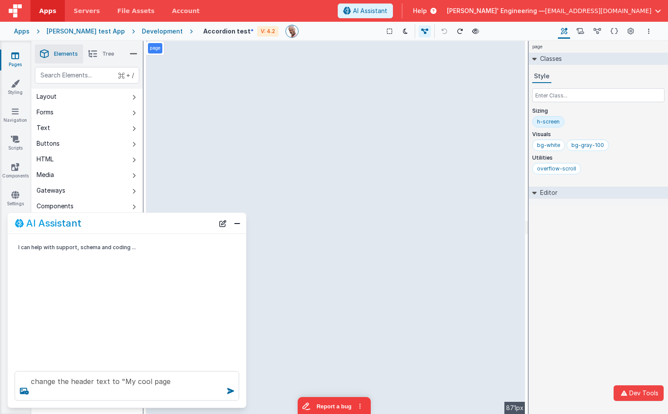
click at [438, 32] on button at bounding box center [444, 31] width 12 height 12
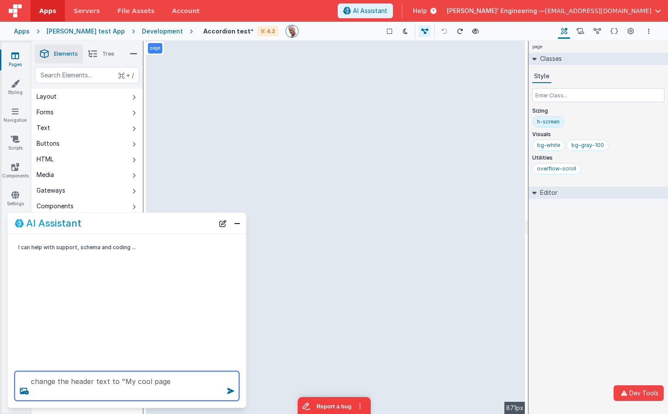
click at [184, 389] on textarea "change the header text to "My cool page" at bounding box center [127, 387] width 225 height 30
type textarea "change the header text to "My cool page"
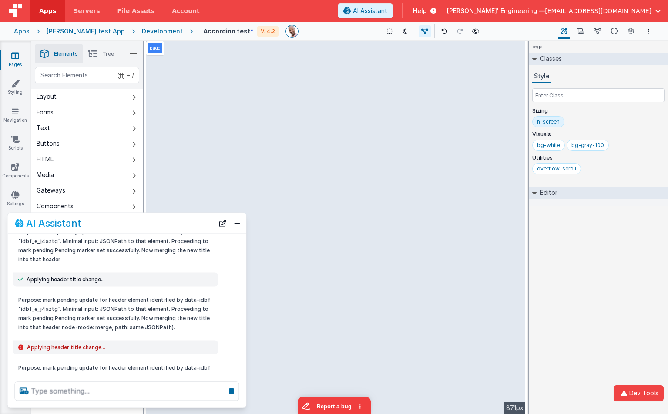
scroll to position [136, 0]
click at [230, 390] on icon at bounding box center [231, 391] width 12 height 14
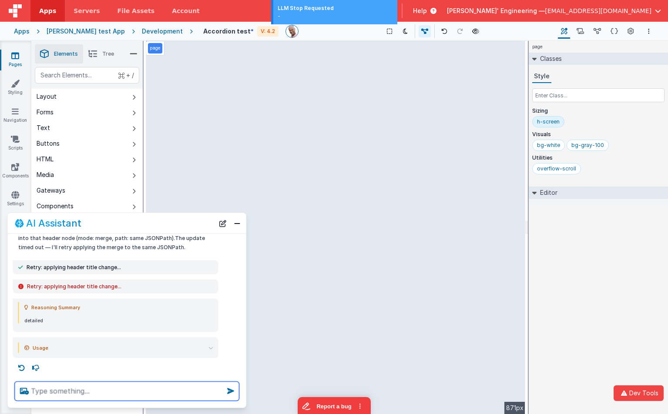
scroll to position [0, 0]
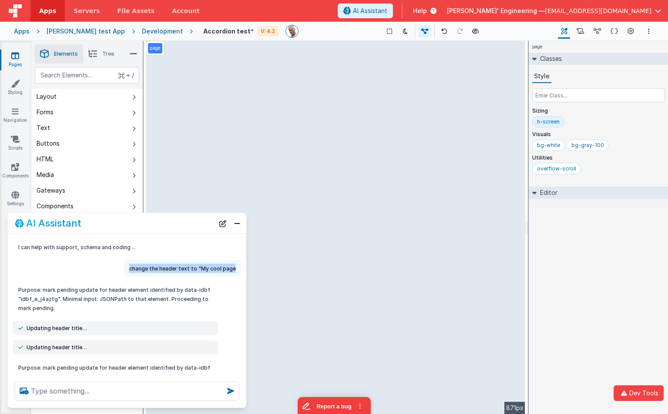
drag, startPoint x: 223, startPoint y: 268, endPoint x: 132, endPoint y: 266, distance: 91.4
click at [132, 266] on p "change the header text to "My cool page" at bounding box center [182, 268] width 107 height 9
copy p "change the header text to "My cool page"
click at [441, 34] on icon at bounding box center [444, 31] width 6 height 6
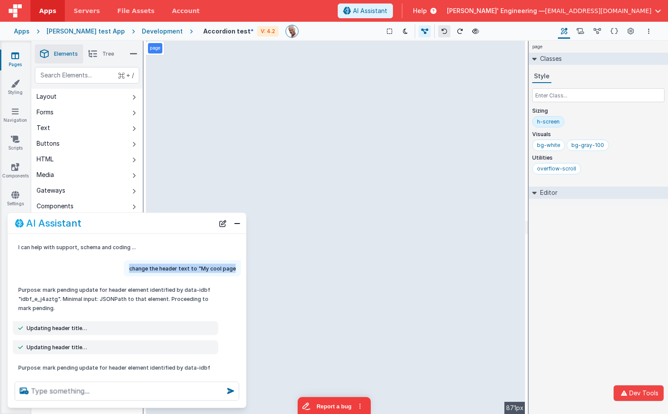
click at [441, 34] on icon at bounding box center [444, 31] width 6 height 6
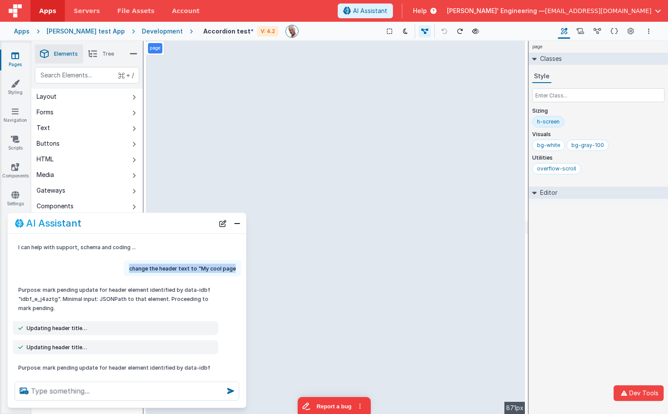
click at [441, 34] on icon at bounding box center [444, 31] width 6 height 6
click at [225, 221] on button "New Chat" at bounding box center [223, 223] width 12 height 12
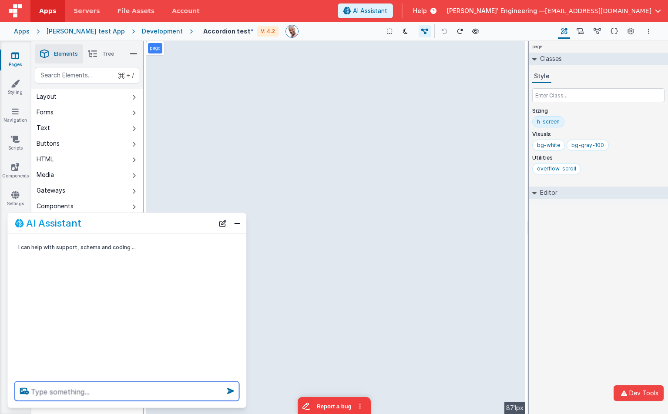
click at [135, 394] on textarea at bounding box center [127, 391] width 225 height 19
paste textarea "change the header text to "My cool page"
click at [172, 392] on textarea "change the header text to "My cool page" at bounding box center [127, 391] width 225 height 19
type textarea "change the header text to "My cool page""
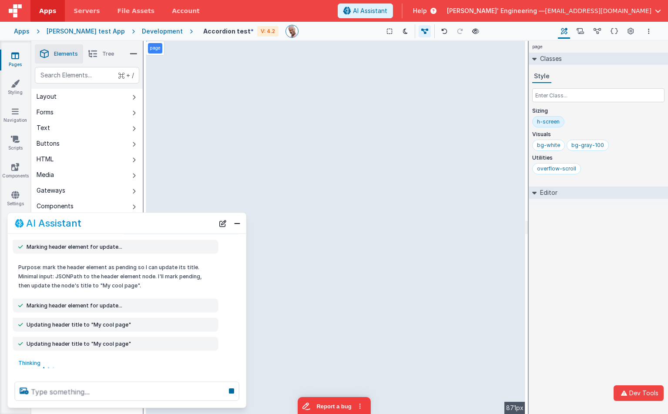
scroll to position [42, 0]
click at [232, 390] on icon at bounding box center [231, 391] width 12 height 14
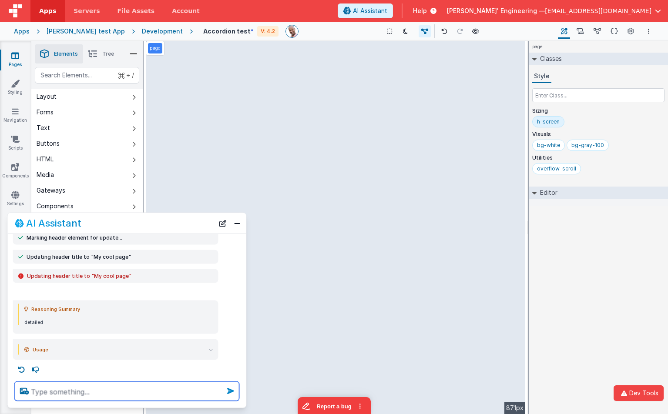
scroll to position [111, 0]
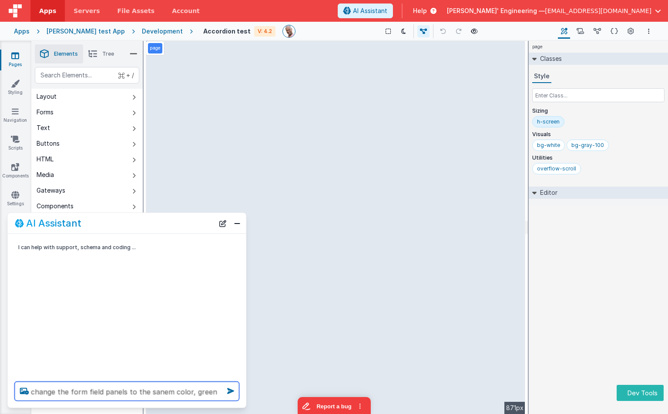
type textarea "change the form field panels to the sanem color, green"
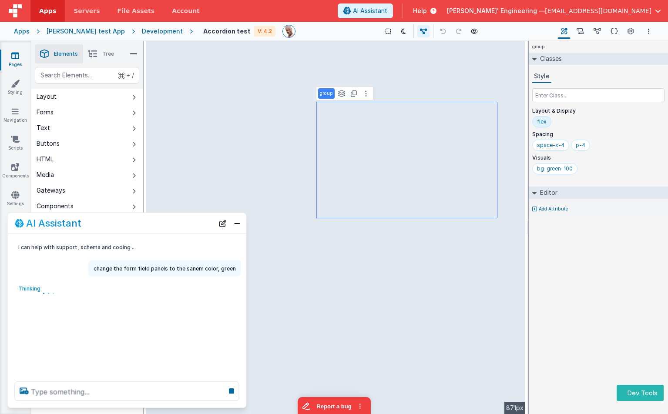
click at [536, 288] on div "group Classes Style Layout & Display flex Spacing space-x-4 p-4 Visuals bg-gree…" at bounding box center [598, 227] width 139 height 373
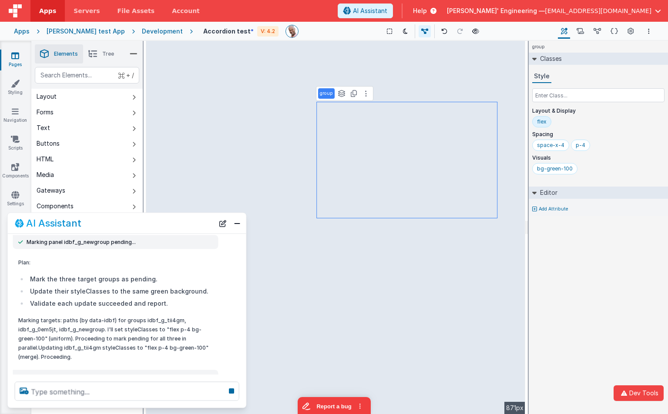
scroll to position [259, 0]
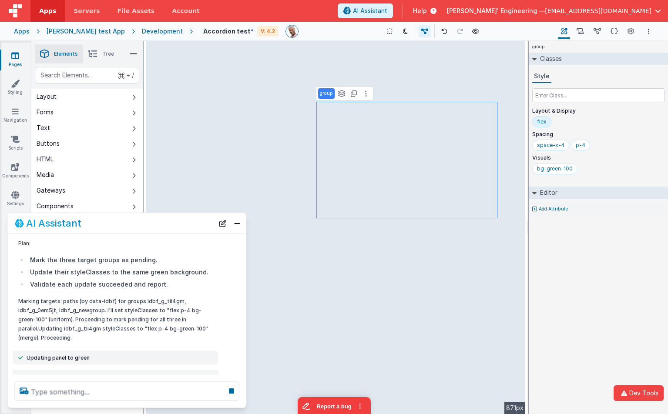
select select "required"
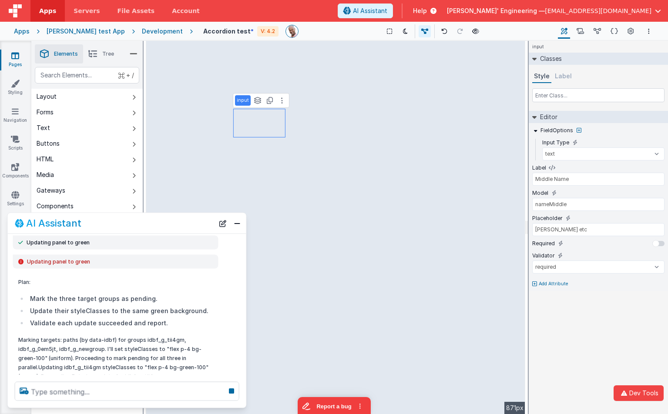
scroll to position [375, 0]
click at [441, 28] on icon at bounding box center [444, 31] width 6 height 6
click at [441, 29] on icon at bounding box center [444, 31] width 6 height 6
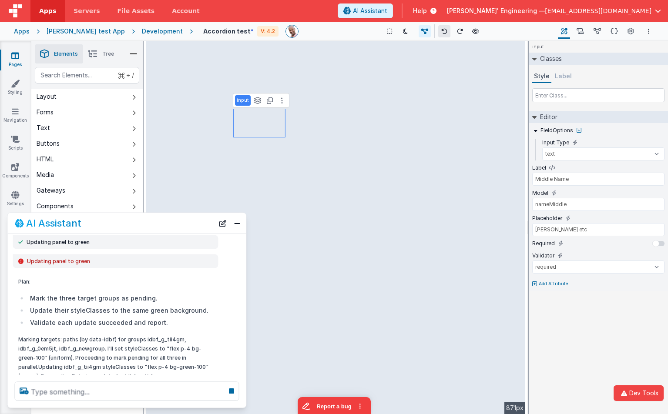
click at [441, 29] on icon at bounding box center [444, 31] width 6 height 6
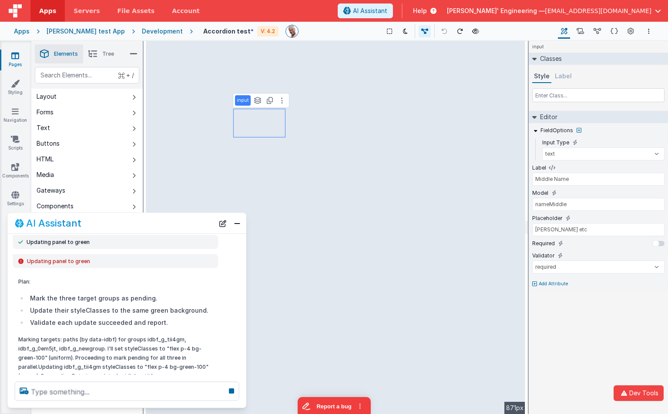
click at [441, 29] on icon at bounding box center [444, 31] width 6 height 6
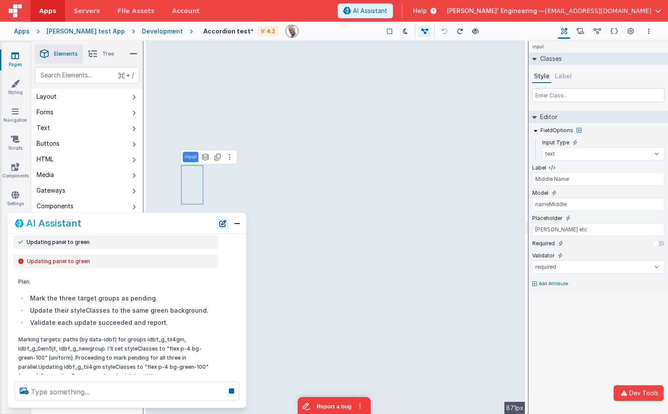
click at [222, 222] on button "New Chat" at bounding box center [223, 223] width 12 height 12
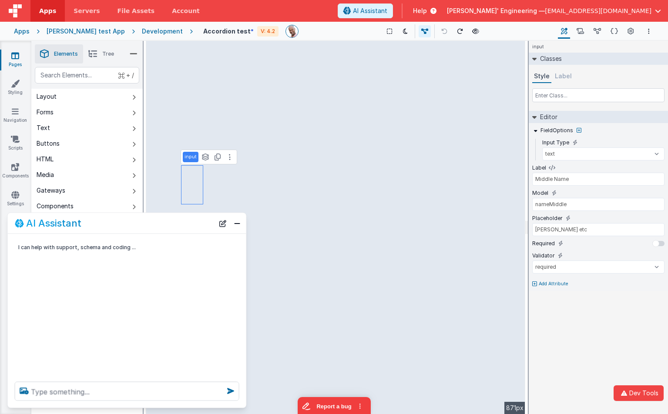
scroll to position [0, 0]
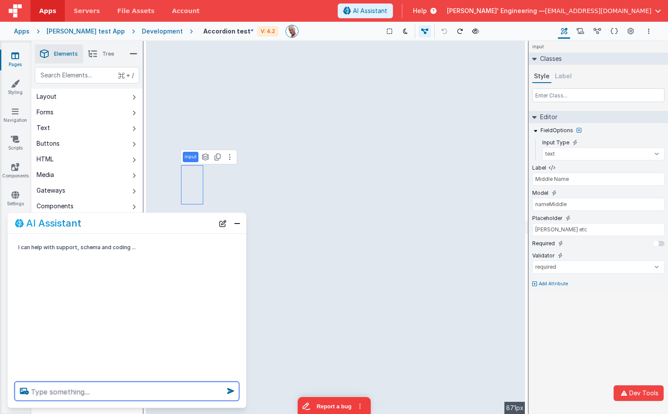
click at [101, 390] on textarea at bounding box center [127, 391] width 225 height 19
type textarea "cheange headre text"
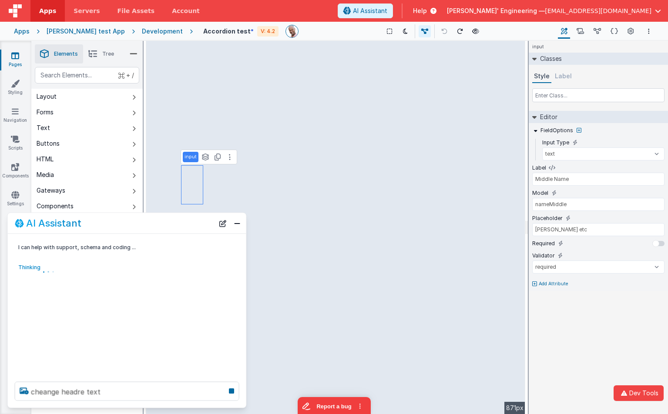
scroll to position [1, 0]
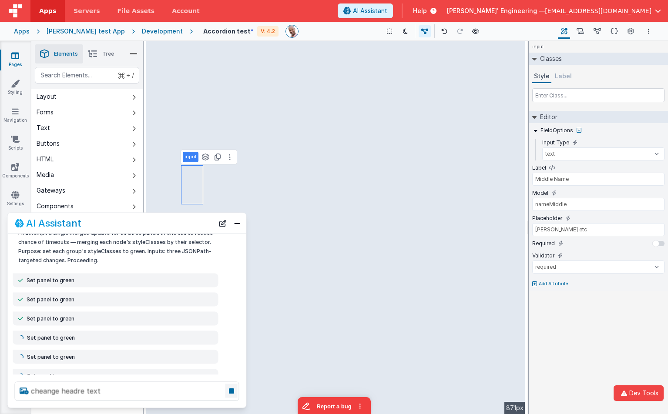
click at [231, 390] on icon at bounding box center [231, 391] width 12 height 14
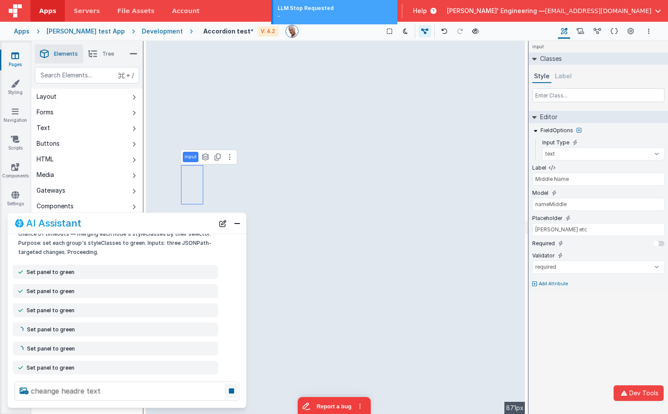
click at [231, 390] on icon at bounding box center [231, 391] width 12 height 14
click at [228, 389] on icon at bounding box center [231, 391] width 12 height 14
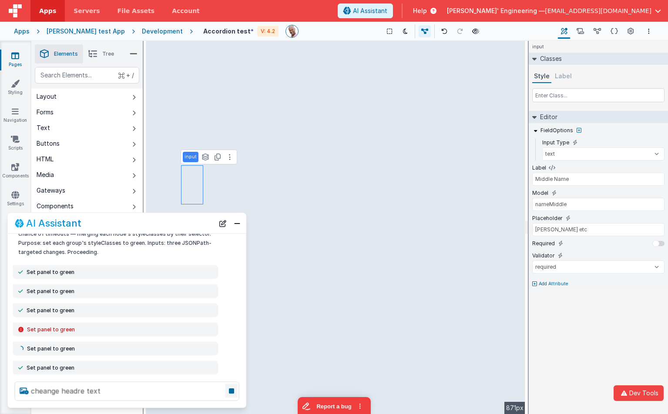
click at [234, 391] on icon at bounding box center [231, 391] width 12 height 14
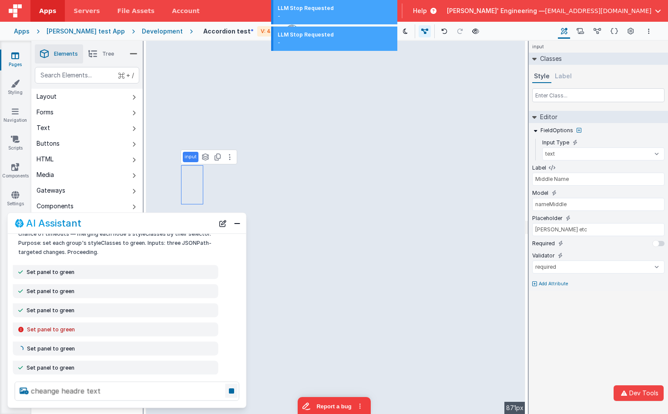
click at [234, 391] on icon at bounding box center [231, 391] width 12 height 14
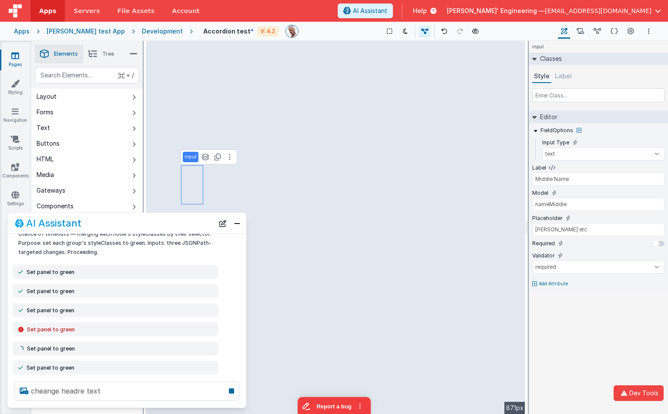
drag, startPoint x: 187, startPoint y: 238, endPoint x: 207, endPoint y: 232, distance: 20.4
click at [187, 238] on p "I'll attempt a single merged update for all three panels in one call to reduce …" at bounding box center [115, 238] width 195 height 37
click at [222, 227] on button "New Chat" at bounding box center [223, 223] width 12 height 12
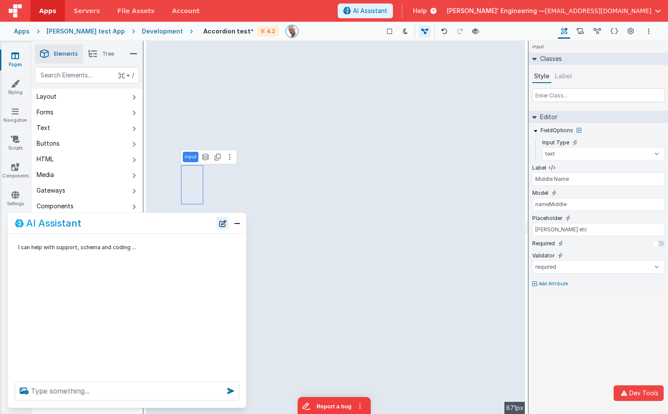
scroll to position [0, 0]
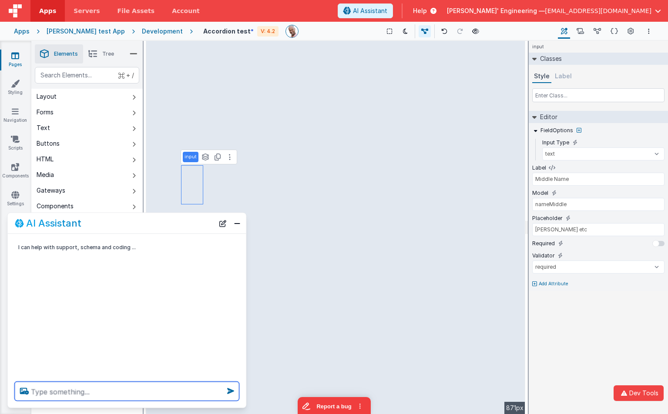
click at [143, 388] on textarea at bounding box center [127, 391] width 225 height 19
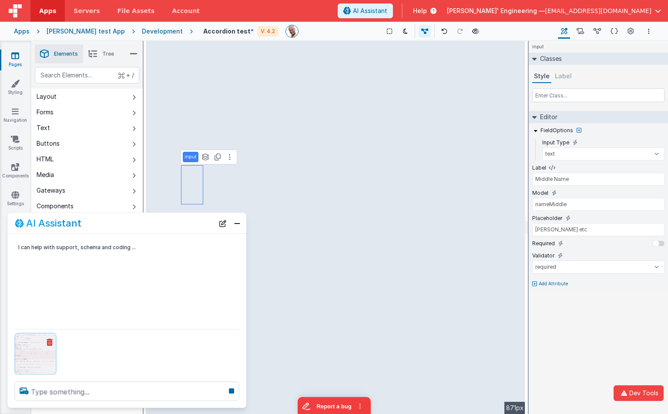
drag, startPoint x: 48, startPoint y: 341, endPoint x: 48, endPoint y: 360, distance: 18.7
click at [48, 341] on icon at bounding box center [50, 342] width 6 height 7
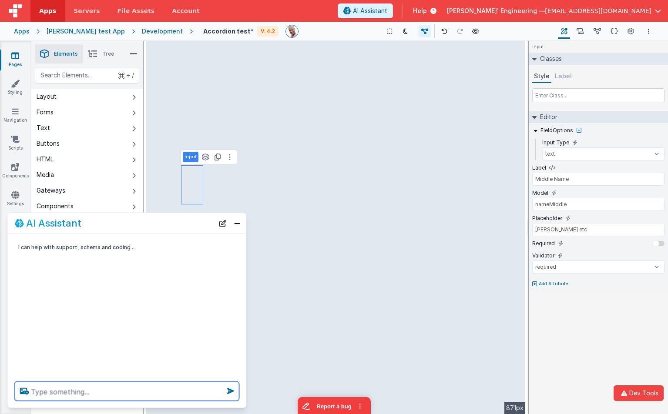
click at [58, 390] on textarea at bounding box center [127, 391] width 225 height 19
type textarea "Change the header text to [PERSON_NAME]'s page"
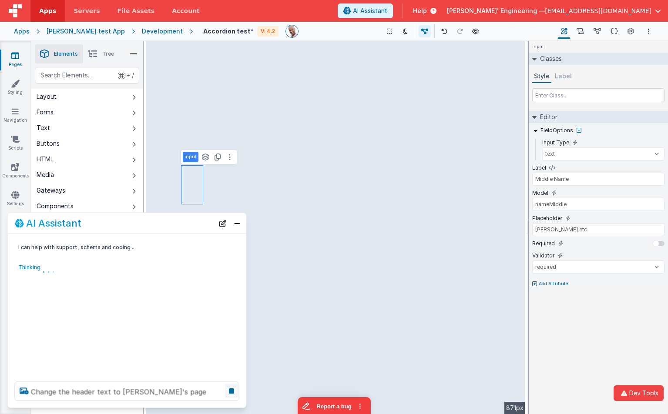
click at [233, 392] on icon at bounding box center [231, 391] width 12 height 14
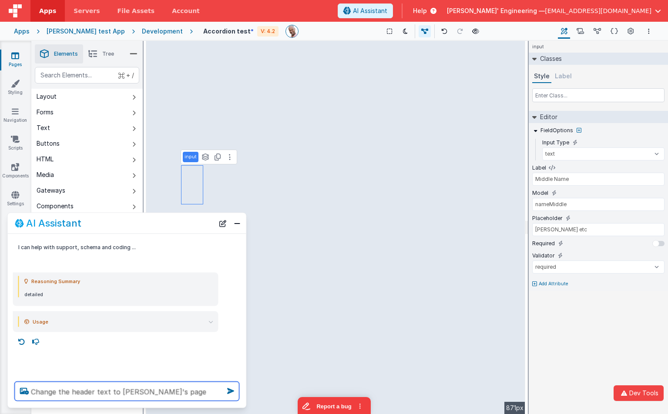
drag, startPoint x: 178, startPoint y: 389, endPoint x: 20, endPoint y: 370, distance: 159.6
click at [20, 370] on div "AI Assistant I can help with support, schema and coding ... Reasoning Summary d…" at bounding box center [126, 311] width 239 height 196
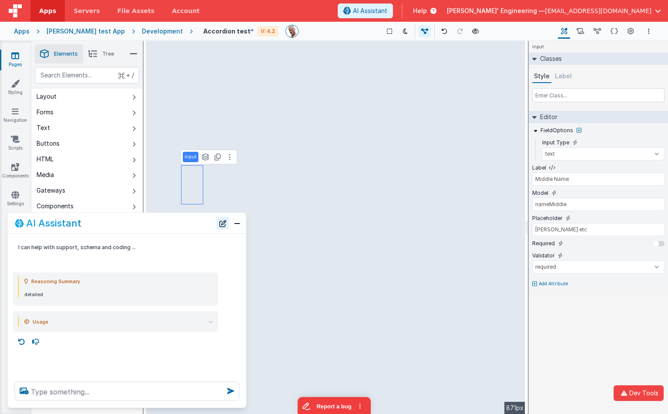
click at [223, 226] on button "New Chat" at bounding box center [223, 223] width 12 height 12
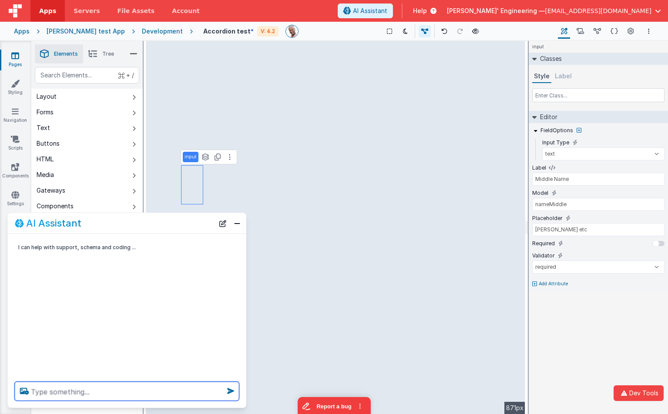
click at [169, 393] on textarea at bounding box center [127, 391] width 225 height 19
paste textarea "Change the header text to [PERSON_NAME]'s page"
type textarea "Change the header text to [PERSON_NAME]'s page"
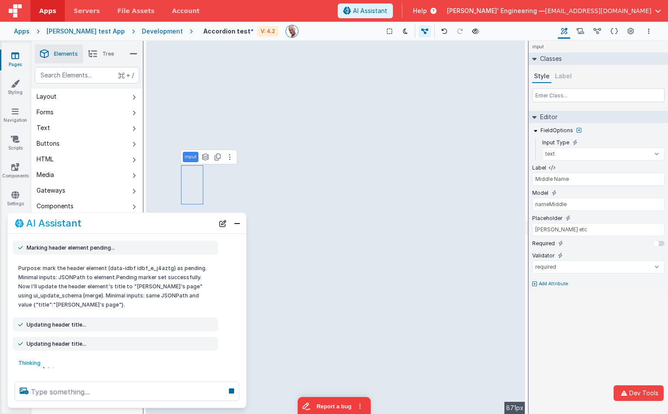
scroll to position [121, 0]
click at [231, 391] on icon at bounding box center [231, 391] width 12 height 14
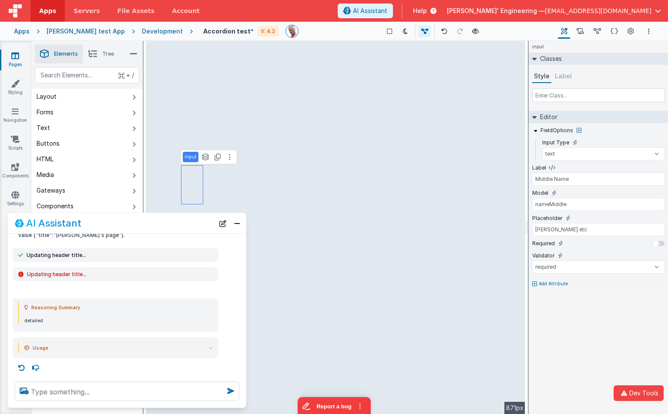
scroll to position [0, 0]
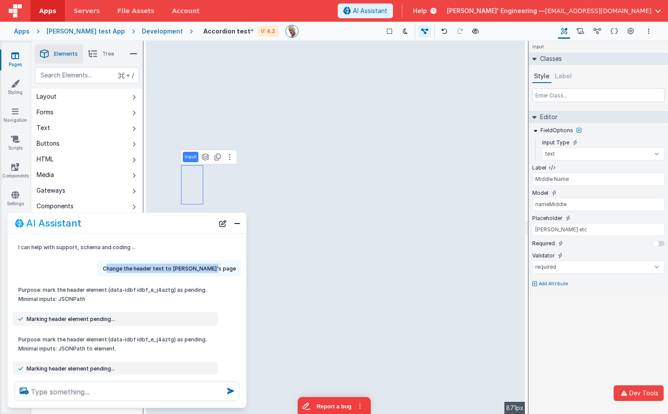
drag, startPoint x: 131, startPoint y: 268, endPoint x: 239, endPoint y: 270, distance: 107.1
click at [239, 270] on div "Change the header text to [PERSON_NAME]'s page" at bounding box center [169, 269] width 144 height 16
copy p "hange the header text to Charles's page"
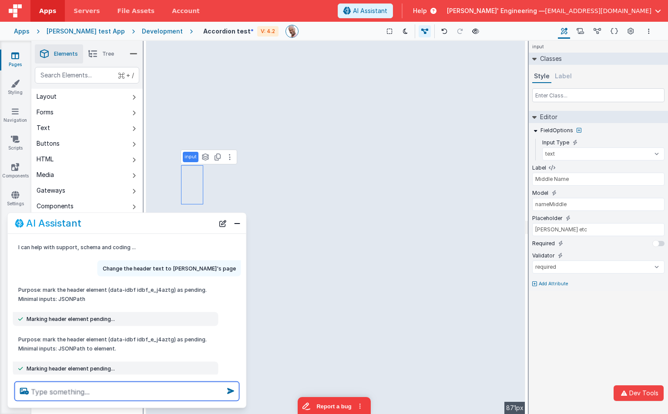
click at [147, 390] on textarea at bounding box center [127, 391] width 225 height 19
paste textarea "hange the header text to Charles's page"
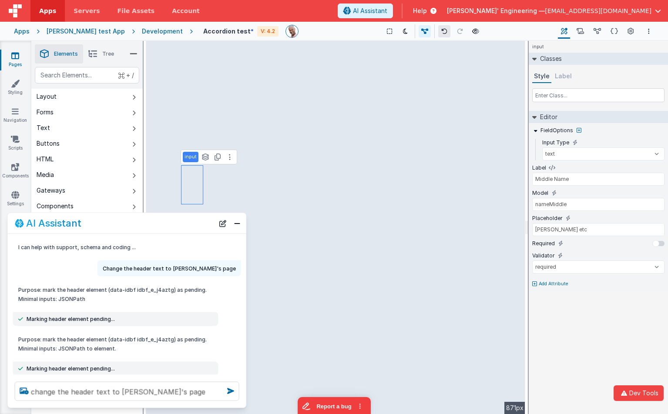
click at [441, 31] on icon at bounding box center [444, 31] width 6 height 6
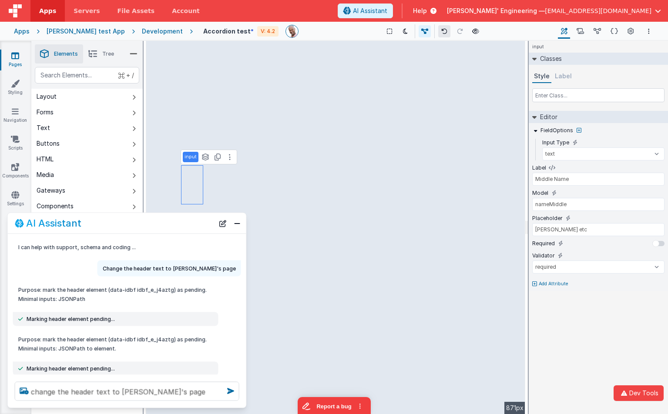
click at [441, 31] on icon at bounding box center [444, 31] width 6 height 6
click at [441, 29] on icon at bounding box center [444, 31] width 6 height 6
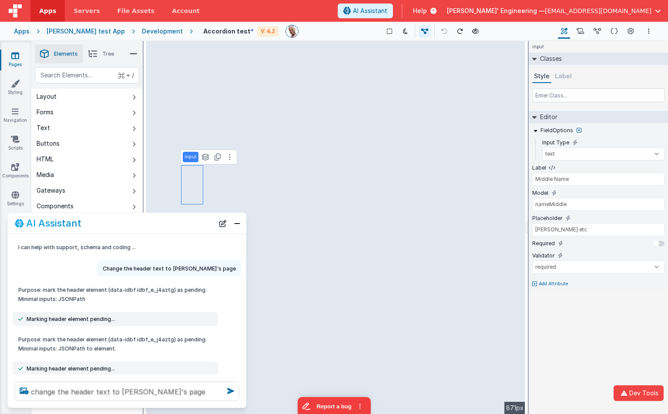
click at [441, 29] on icon at bounding box center [444, 31] width 6 height 6
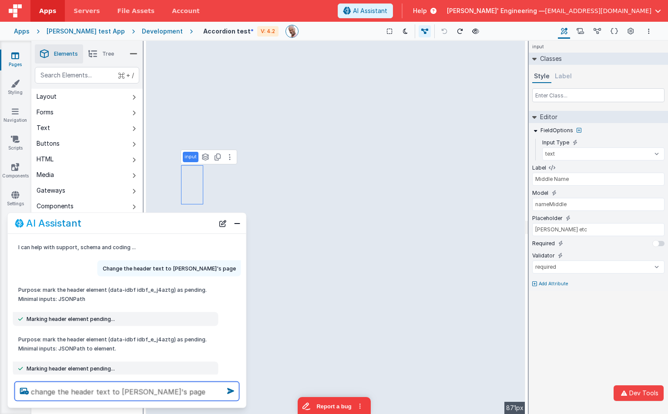
click at [183, 395] on textarea "change the header text to Charles's page" at bounding box center [127, 391] width 225 height 19
type textarea "change the header text to Charles's page"
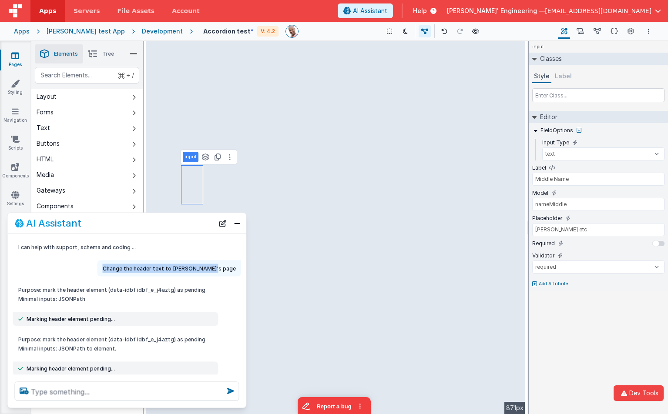
drag, startPoint x: 235, startPoint y: 267, endPoint x: 130, endPoint y: 268, distance: 104.9
click at [130, 267] on div "Change the header text to [PERSON_NAME]'s page" at bounding box center [169, 269] width 144 height 16
copy p "Change the header text to [PERSON_NAME]'s page"
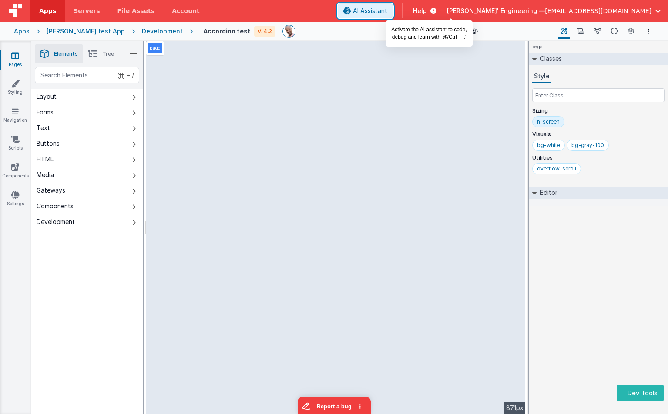
click at [387, 9] on span "AI Assistant" at bounding box center [370, 11] width 34 height 9
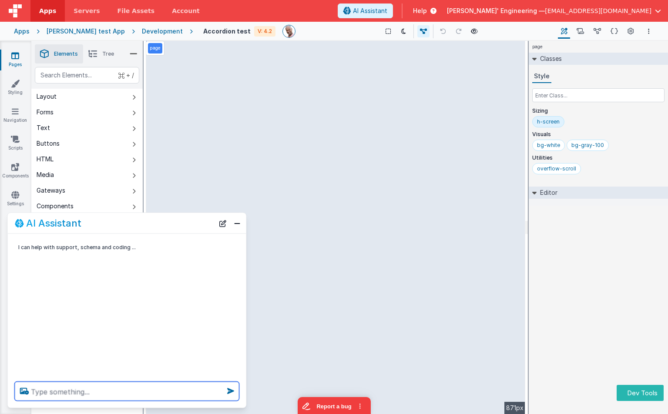
paste textarea "Change the header text to [PERSON_NAME]'s page"
type textarea "Change the header text to [PERSON_NAME]'s page"
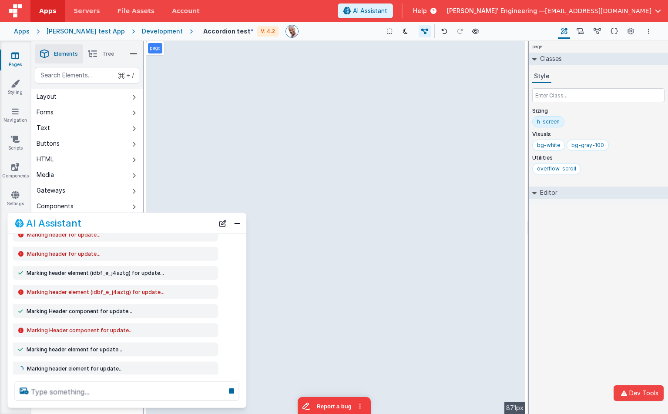
scroll to position [104, 0]
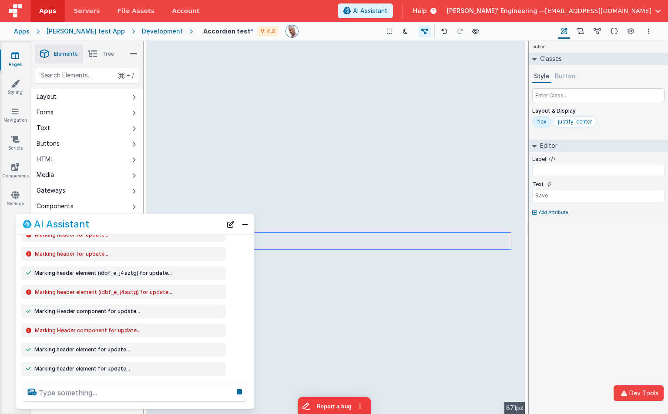
drag, startPoint x: 182, startPoint y: 224, endPoint x: 191, endPoint y: 225, distance: 8.3
click at [191, 225] on div "AI Assistant" at bounding box center [122, 224] width 199 height 10
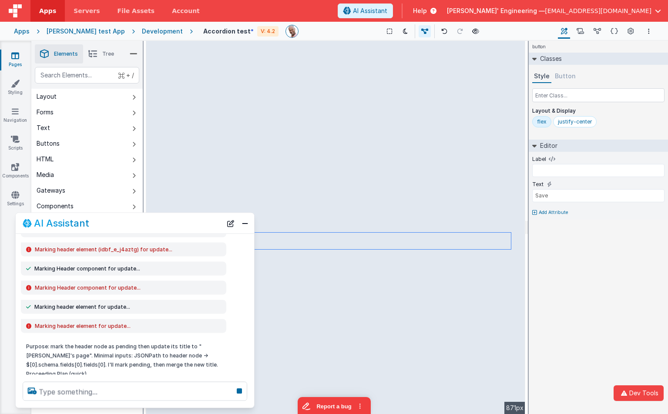
scroll to position [171, 0]
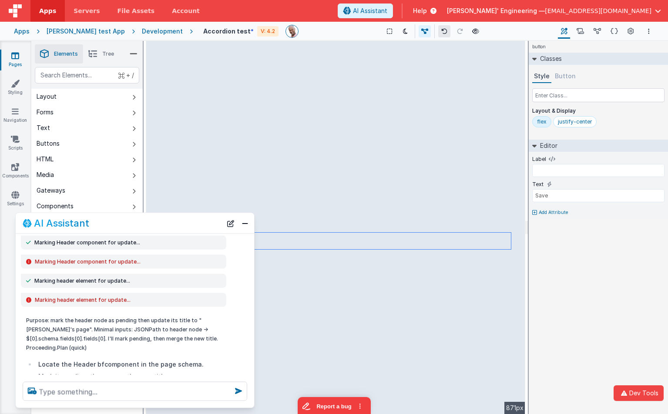
click at [441, 30] on icon at bounding box center [444, 31] width 6 height 6
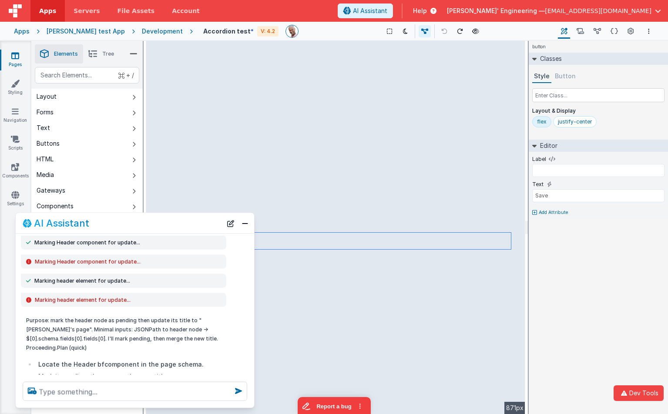
click at [441, 30] on icon at bounding box center [444, 31] width 6 height 6
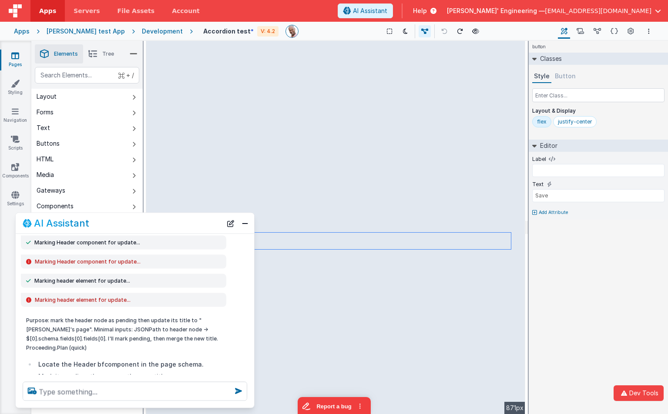
click at [441, 30] on icon at bounding box center [444, 31] width 6 height 6
click at [234, 220] on button "New Chat" at bounding box center [231, 223] width 12 height 12
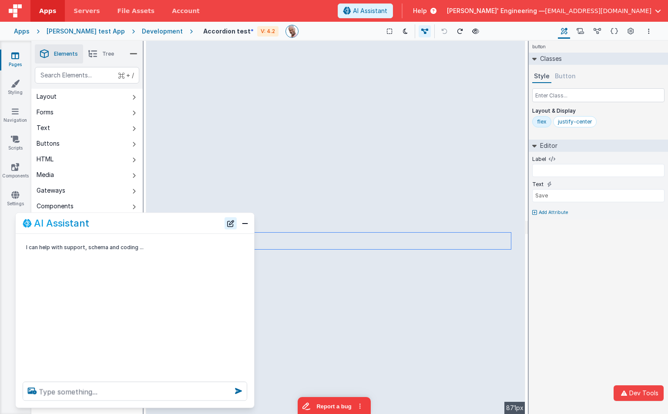
scroll to position [0, 0]
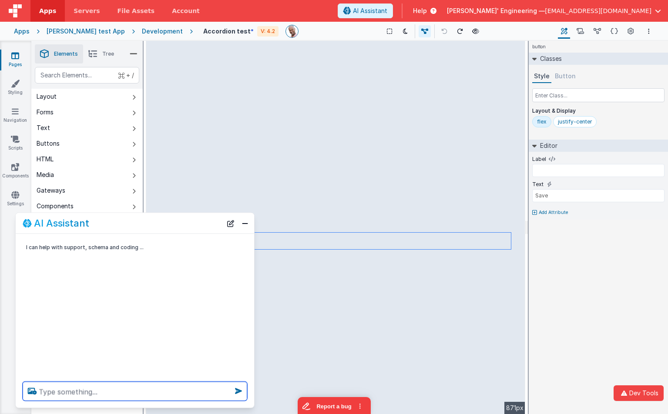
click at [193, 392] on textarea at bounding box center [135, 391] width 225 height 19
paste textarea "[0] [redis] returning cached value for -480024531-775651618-111644153. [0] > Ex…"
type textarea "[0] [redis] returning cached value for -480024531-775651618-111644153. [0] > Ex…"
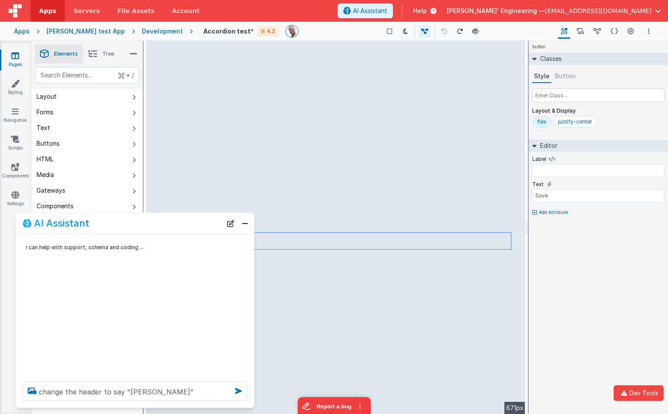
click at [535, 213] on icon at bounding box center [534, 212] width 5 height 5
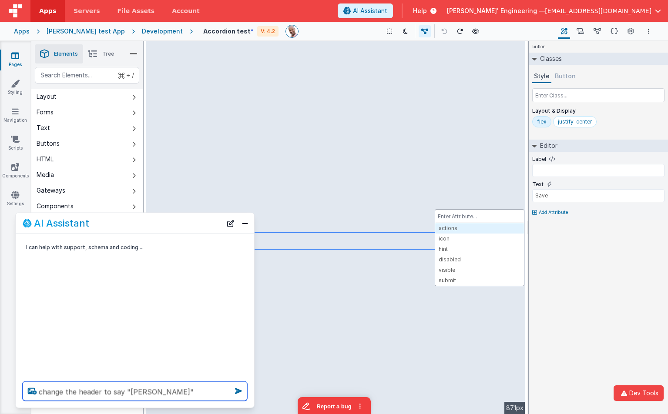
click at [185, 390] on textarea "change the header to say "Charles PAge"" at bounding box center [135, 391] width 225 height 19
type textarea "change the header to say "Charles PAge""
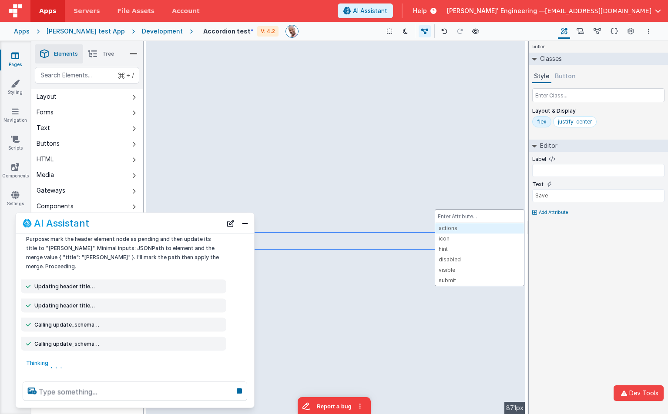
scroll to position [51, 0]
click at [241, 393] on icon at bounding box center [239, 391] width 12 height 14
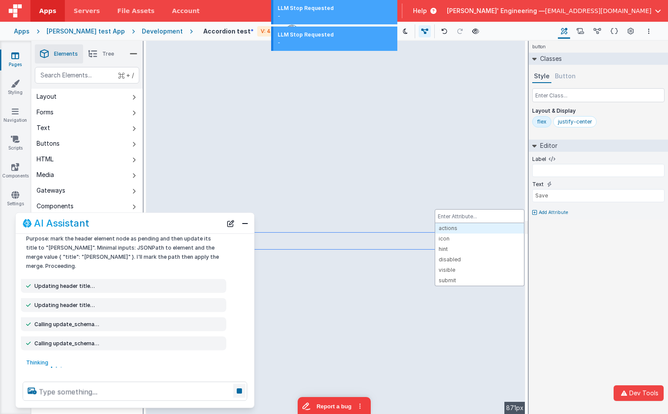
click at [239, 392] on icon at bounding box center [239, 391] width 12 height 14
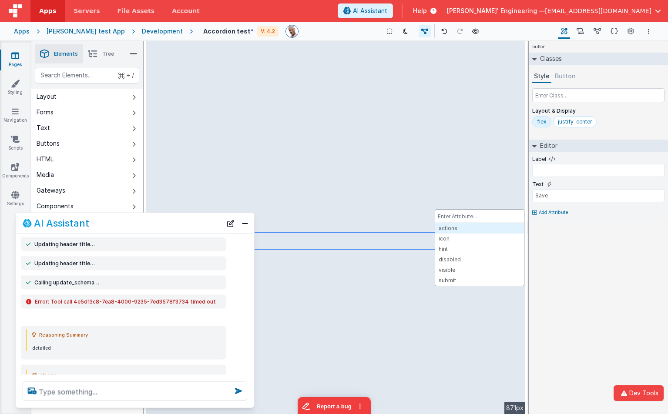
scroll to position [121, 0]
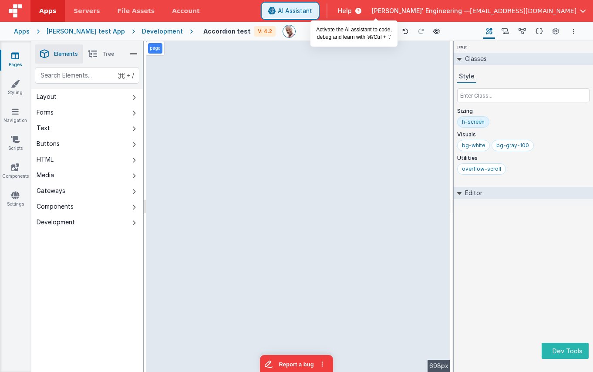
click at [312, 12] on span "AI Assistant" at bounding box center [295, 11] width 34 height 9
click at [312, 14] on span "AI Assistant" at bounding box center [295, 11] width 34 height 9
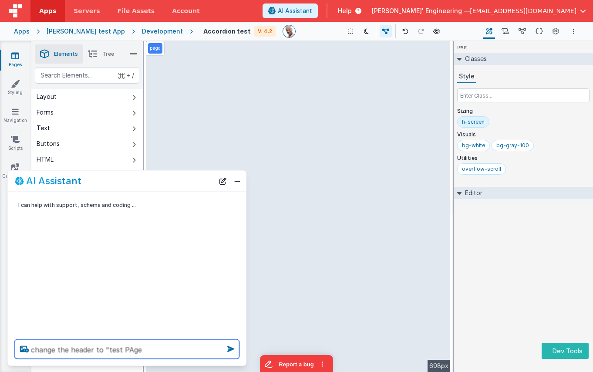
type textarea "change the header to "test PAge"
click at [231, 348] on icon at bounding box center [231, 349] width 14 height 14
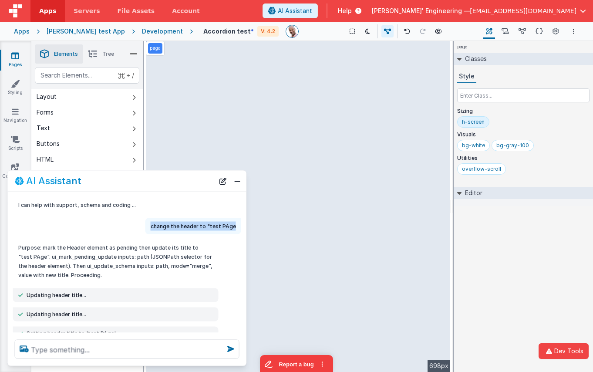
copy p "change the header to "test PAge"
drag, startPoint x: 235, startPoint y: 226, endPoint x: 152, endPoint y: 226, distance: 82.7
click at [152, 226] on div "change the header to "test PAge" at bounding box center [193, 226] width 96 height 16
click at [222, 183] on button "New Chat" at bounding box center [223, 181] width 12 height 12
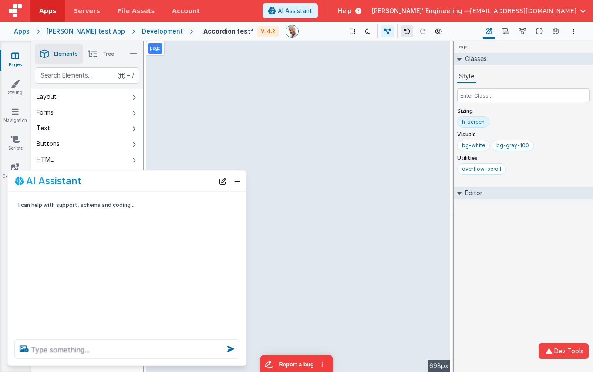
click at [404, 29] on icon at bounding box center [407, 31] width 6 height 6
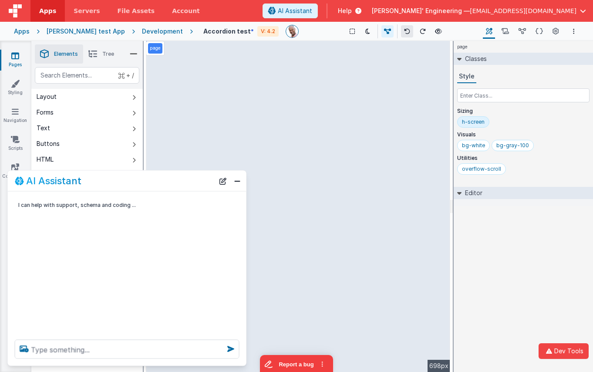
click at [404, 29] on icon at bounding box center [407, 31] width 6 height 6
drag, startPoint x: 392, startPoint y: 29, endPoint x: 391, endPoint y: 36, distance: 6.7
click at [404, 29] on icon at bounding box center [407, 31] width 6 height 6
click at [192, 354] on textarea at bounding box center [127, 349] width 225 height 19
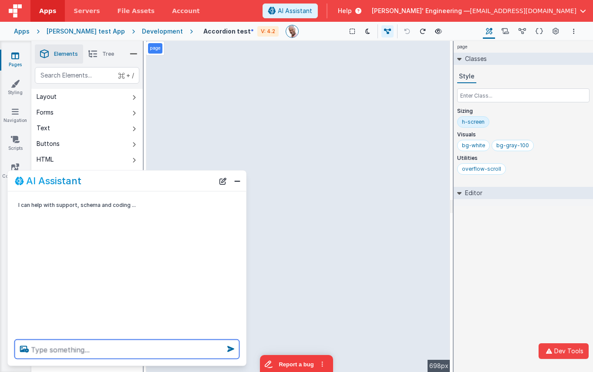
click at [192, 354] on textarea at bounding box center [127, 349] width 225 height 19
paste textarea "change the header to "test PAge"
type textarea "change the header to "test PAge"
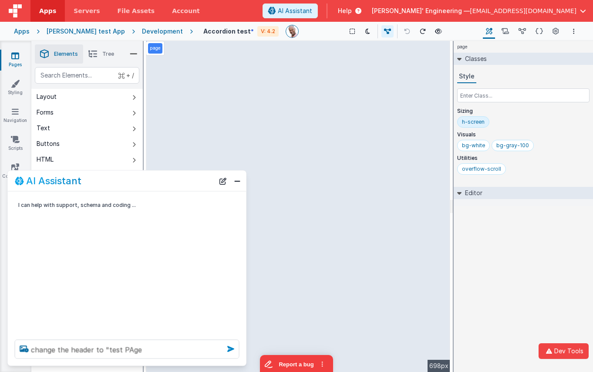
click at [229, 348] on icon at bounding box center [231, 349] width 14 height 14
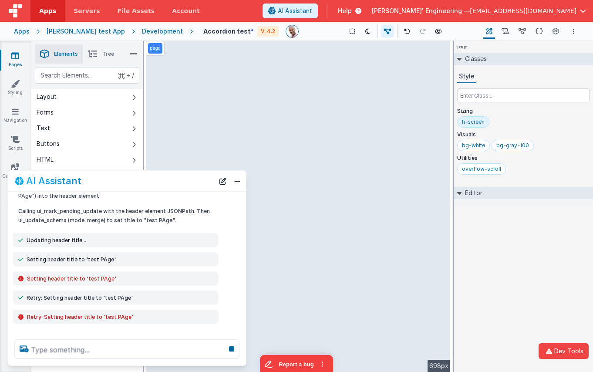
scroll to position [168, 0]
